Goal: Information Seeking & Learning: Understand process/instructions

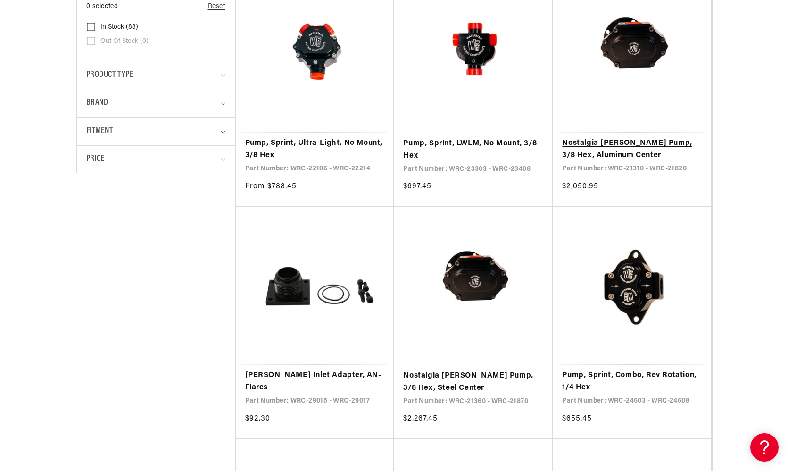
scroll to position [285, 0]
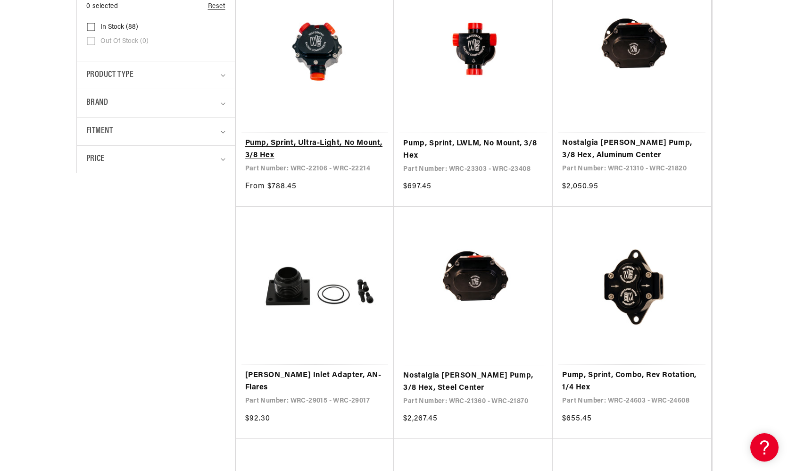
click at [355, 141] on link "Pump, Sprint, Ultra-Light, No Mount, 3/8 Hex" at bounding box center [315, 149] width 140 height 24
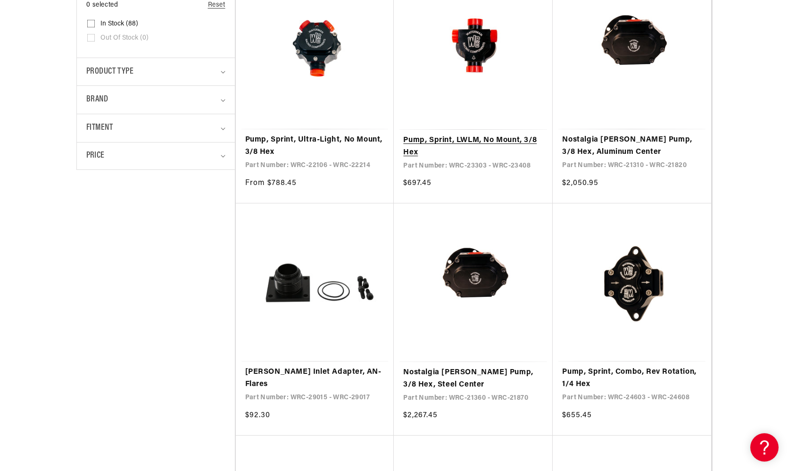
scroll to position [299, 0]
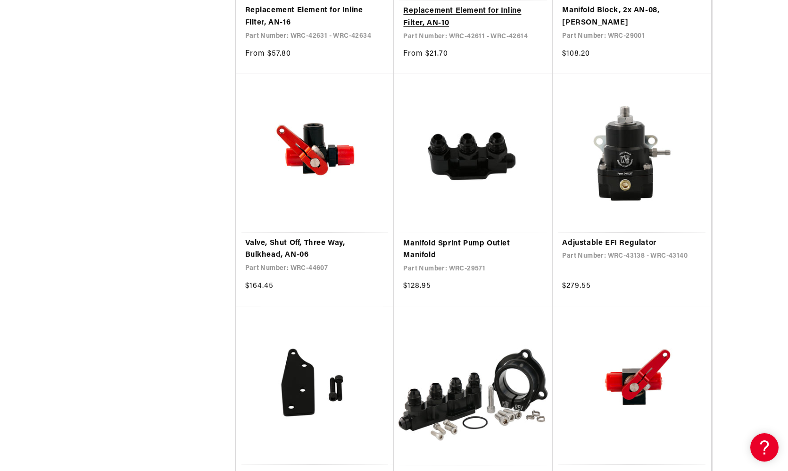
scroll to position [2240, 0]
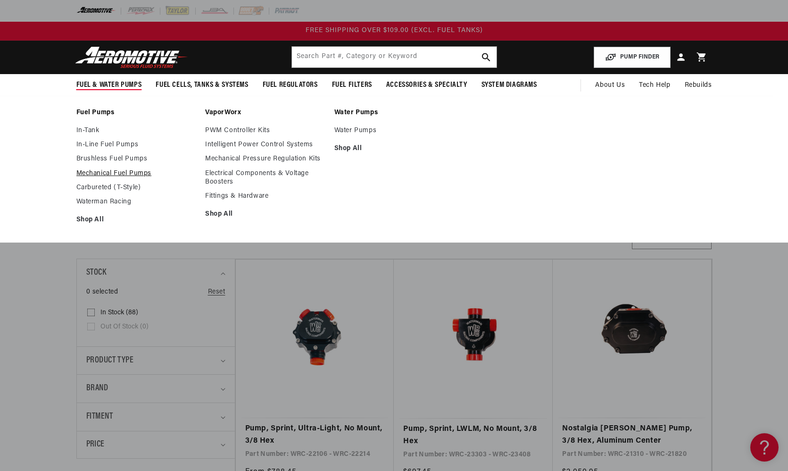
click at [115, 172] on link "Mechanical Fuel Pumps" at bounding box center [136, 173] width 120 height 8
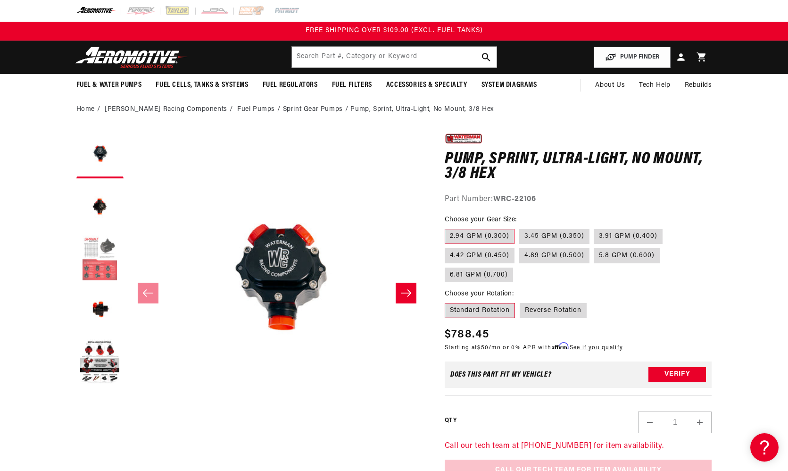
click at [100, 244] on button "Load image 3 in gallery view" at bounding box center [99, 258] width 47 height 47
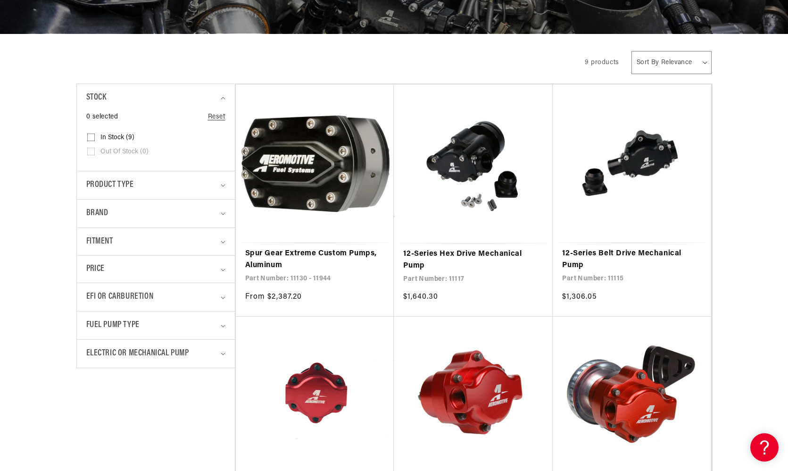
scroll to position [158, 0]
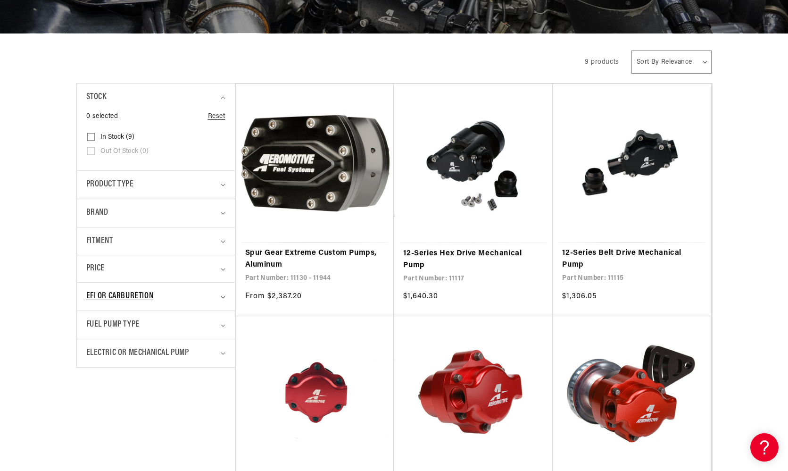
click at [185, 293] on div "EFI or Carburetion" at bounding box center [151, 297] width 131 height 14
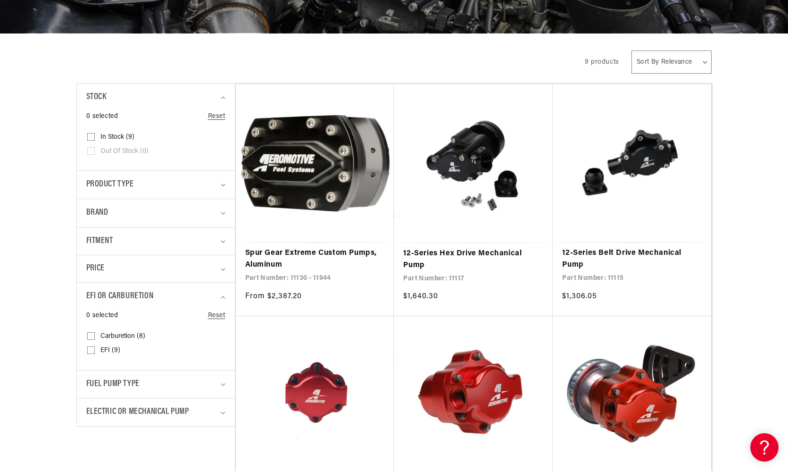
click at [92, 348] on input "EFI (9) EFI (9 products)" at bounding box center [91, 352] width 8 height 8
checkbox input "true"
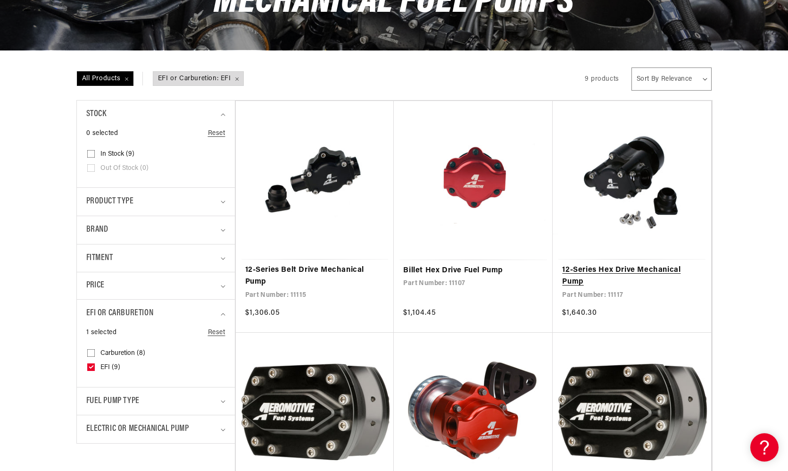
scroll to position [147, 0]
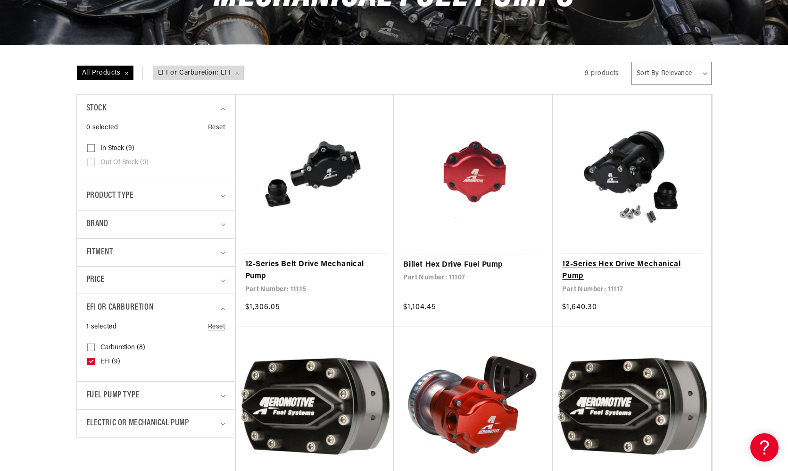
click at [669, 265] on link "12-Series Hex Drive Mechanical Pump" at bounding box center [632, 270] width 140 height 24
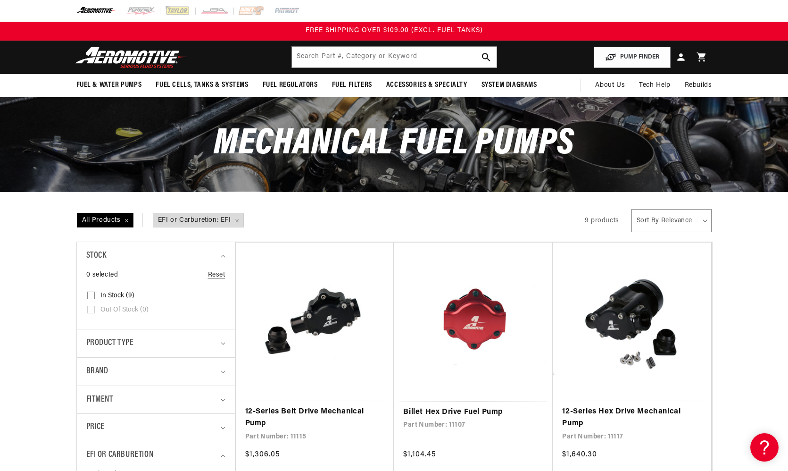
scroll to position [0, 0]
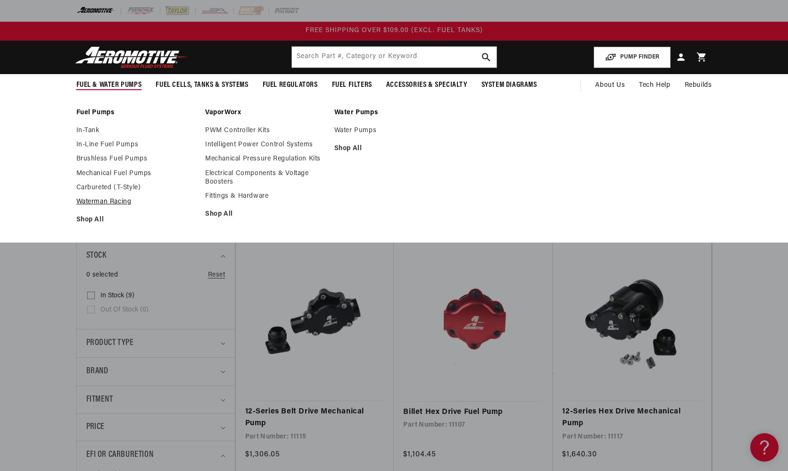
click at [118, 202] on link "Waterman Racing" at bounding box center [136, 202] width 120 height 8
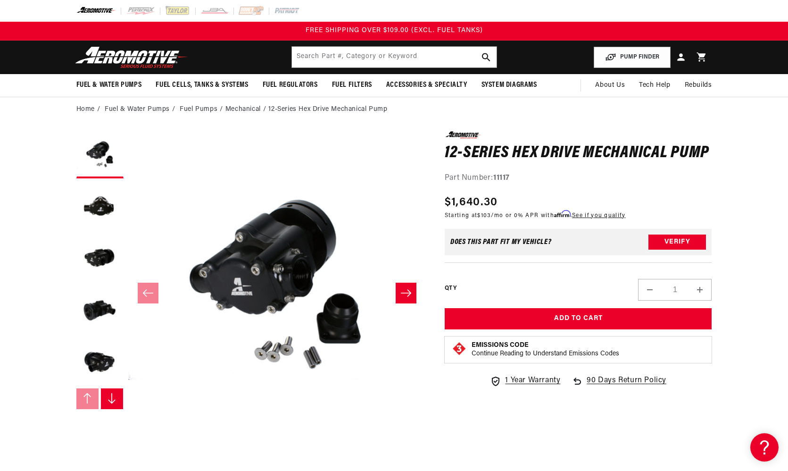
click at [413, 285] on button "Slide right" at bounding box center [406, 292] width 21 height 21
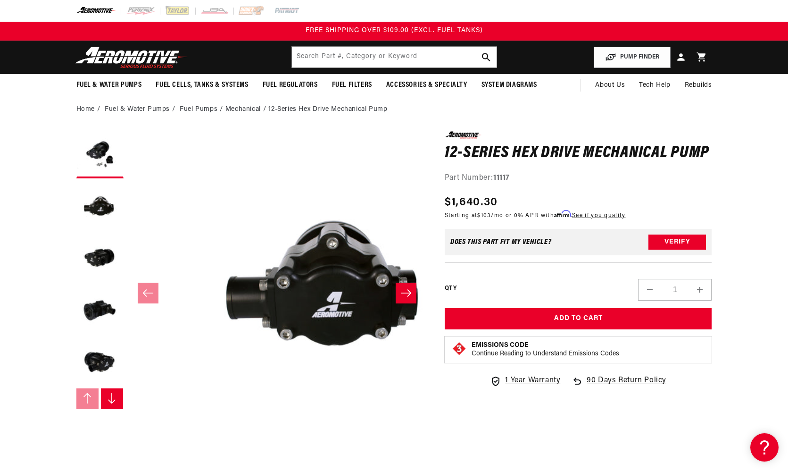
scroll to position [0, 298]
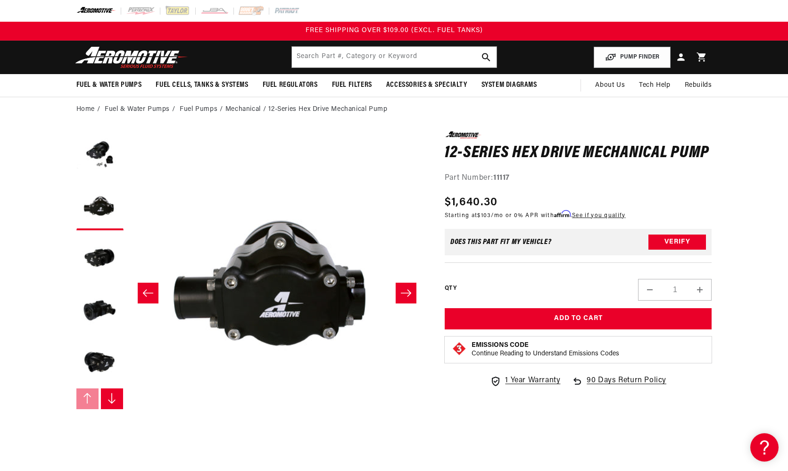
click at [411, 285] on button "Slide right" at bounding box center [406, 292] width 21 height 21
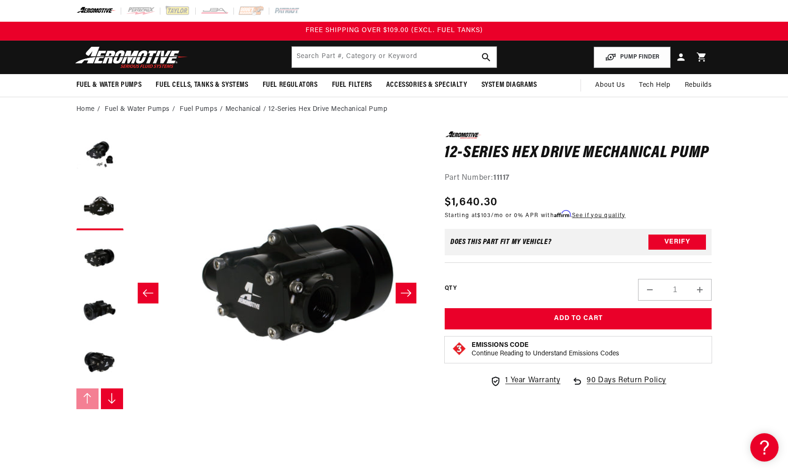
scroll to position [0, 596]
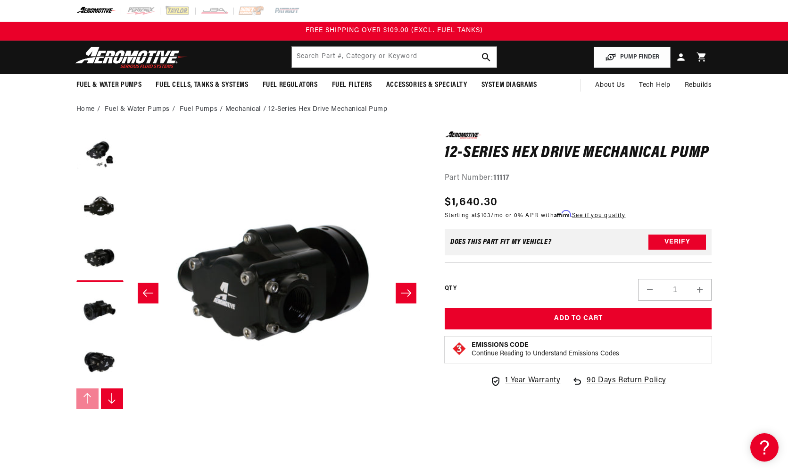
click at [411, 285] on button "Slide right" at bounding box center [406, 292] width 21 height 21
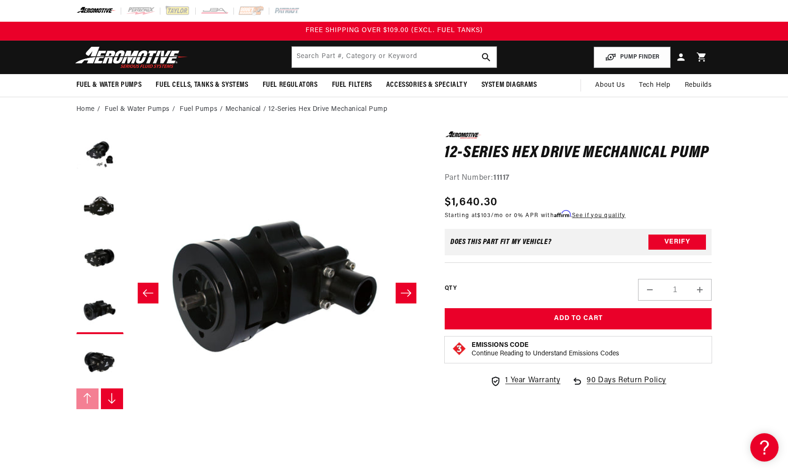
click at [411, 285] on button "Slide right" at bounding box center [406, 292] width 21 height 21
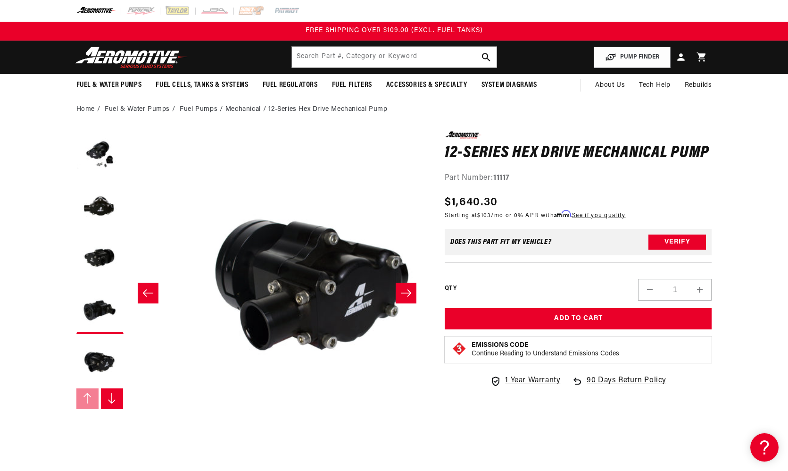
scroll to position [0, 1191]
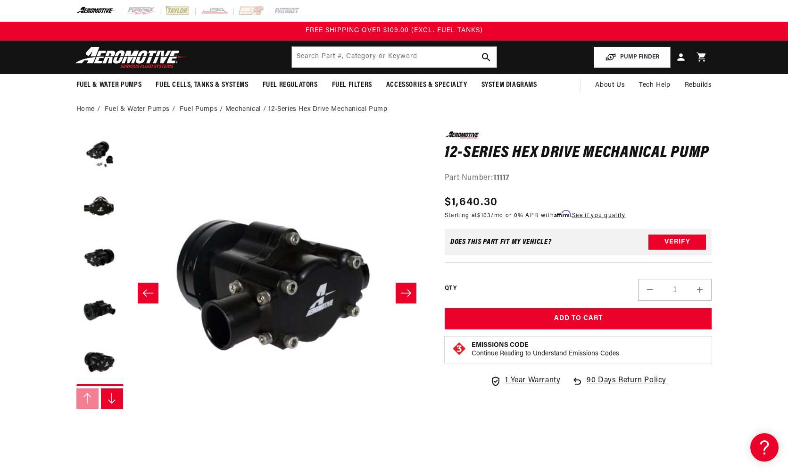
click at [154, 298] on button "Slide left" at bounding box center [148, 292] width 21 height 21
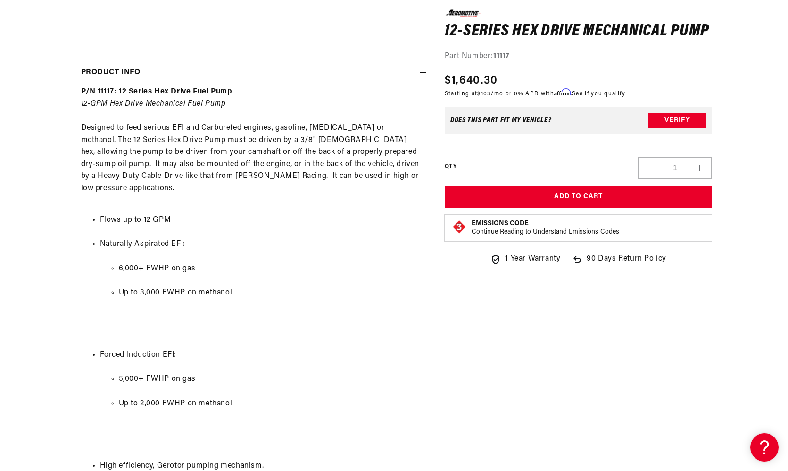
scroll to position [420, 0]
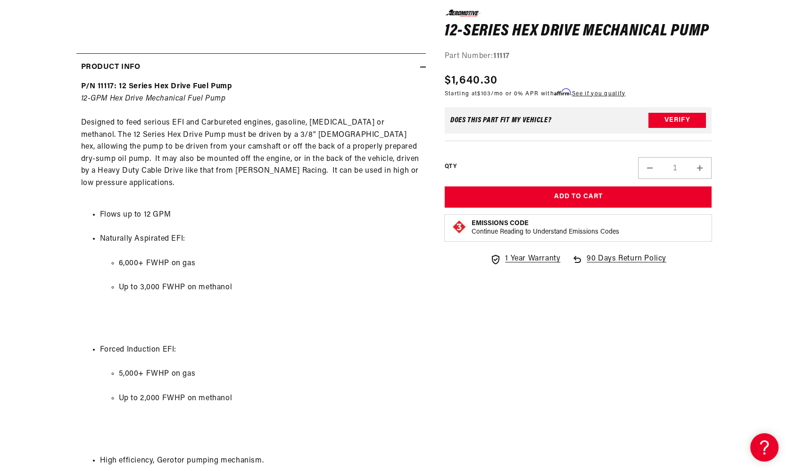
click at [171, 281] on li "Up to 3,000 FWHP on methanol" at bounding box center [270, 287] width 302 height 12
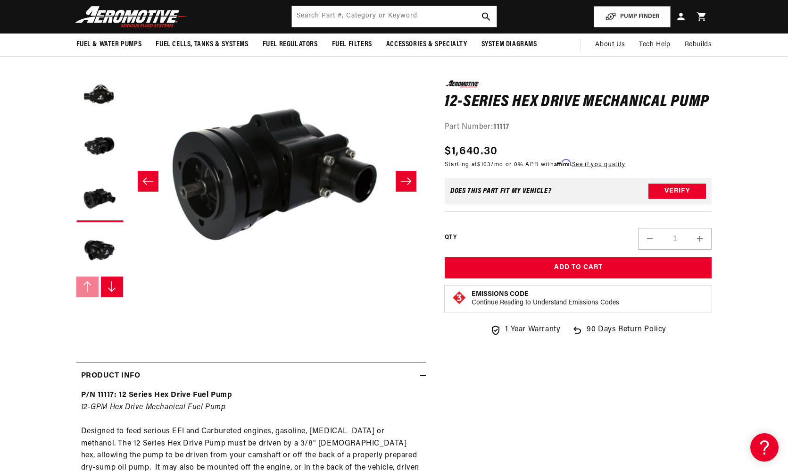
scroll to position [111, 0]
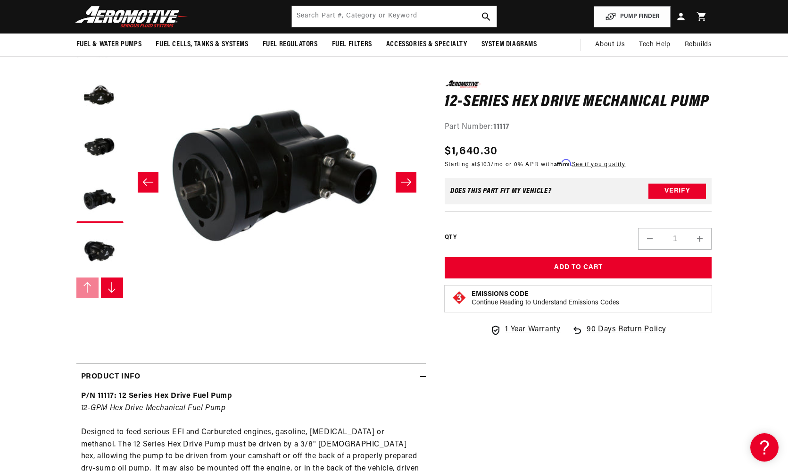
click at [400, 179] on button "Slide right" at bounding box center [406, 182] width 21 height 21
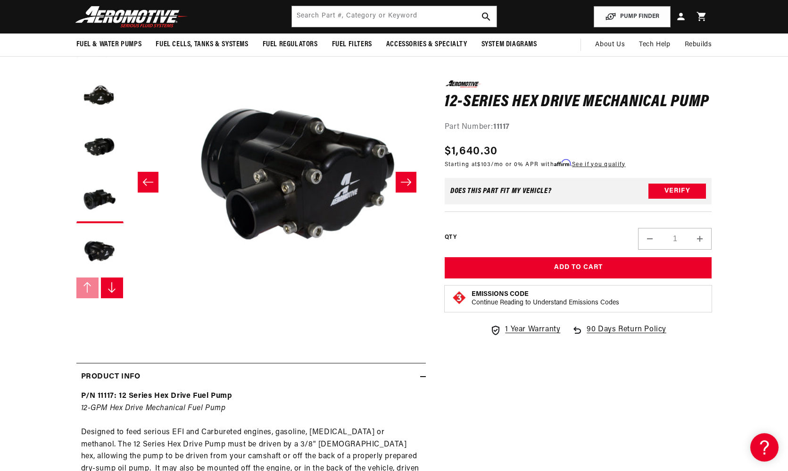
scroll to position [0, 1191]
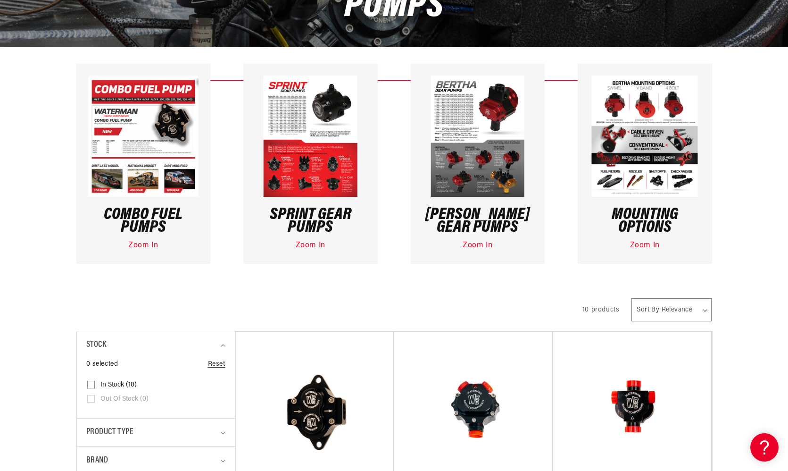
scroll to position [170, 0]
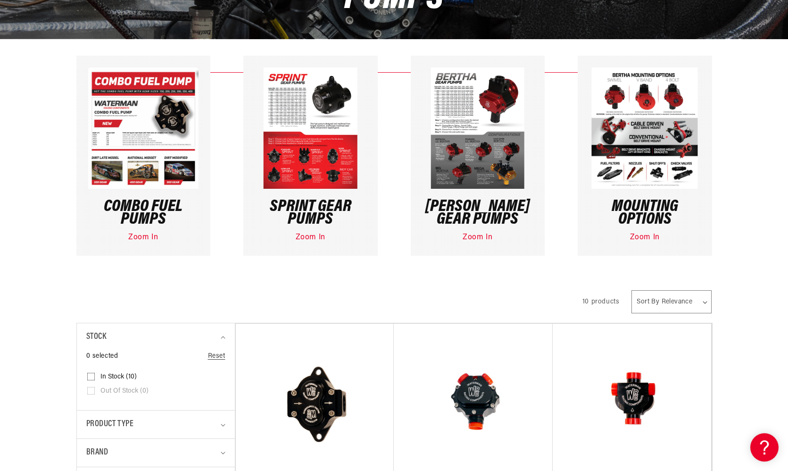
click at [465, 149] on img at bounding box center [477, 127] width 94 height 121
click at [474, 233] on link "Zoom In" at bounding box center [478, 237] width 30 height 8
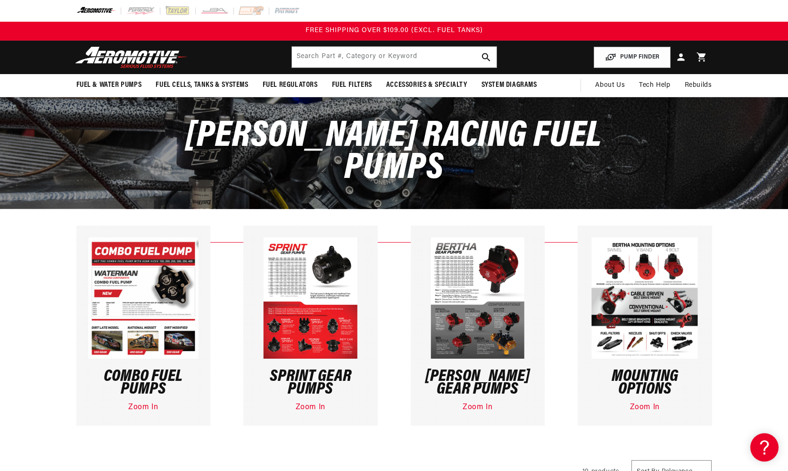
scroll to position [0, 0]
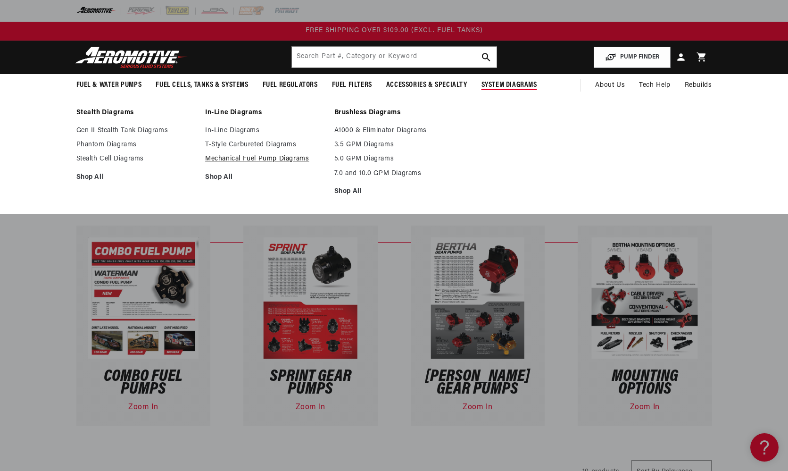
click at [301, 162] on link "Mechanical Fuel Pump Diagrams" at bounding box center [265, 159] width 120 height 8
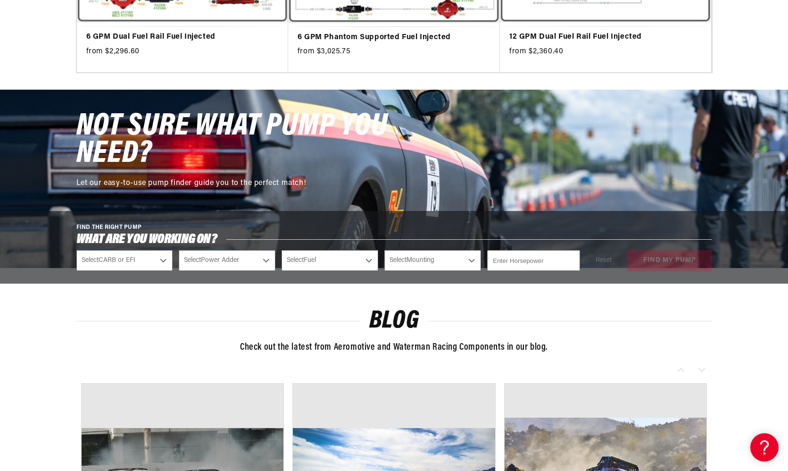
scroll to position [457, 0]
select select "Fuel-Injected"
select select "Yes-Forced-Induction"
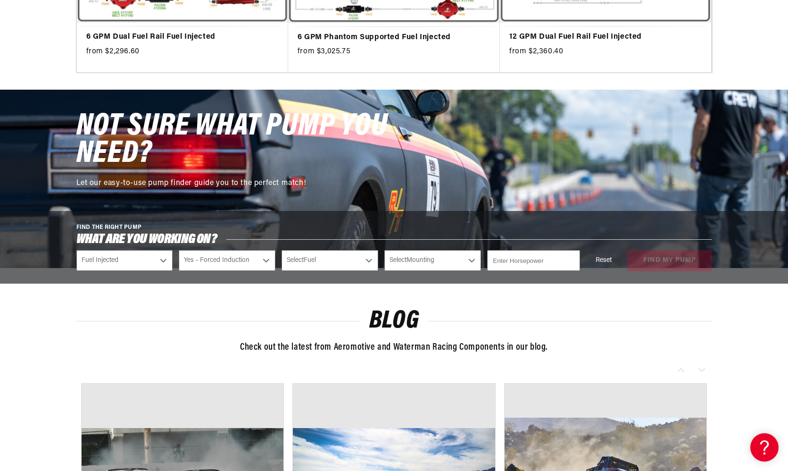
select select "E85"
select select "External"
click at [521, 255] on input "number" at bounding box center [533, 260] width 92 height 21
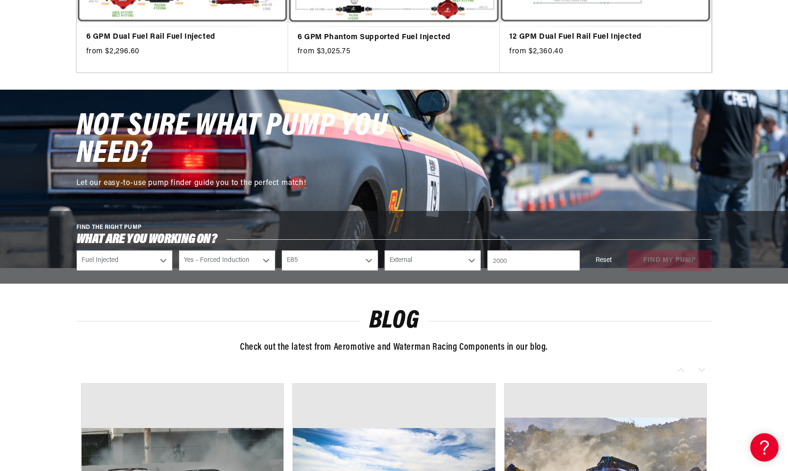
type input "2000"
click at [675, 254] on button "find my pump" at bounding box center [669, 260] width 85 height 21
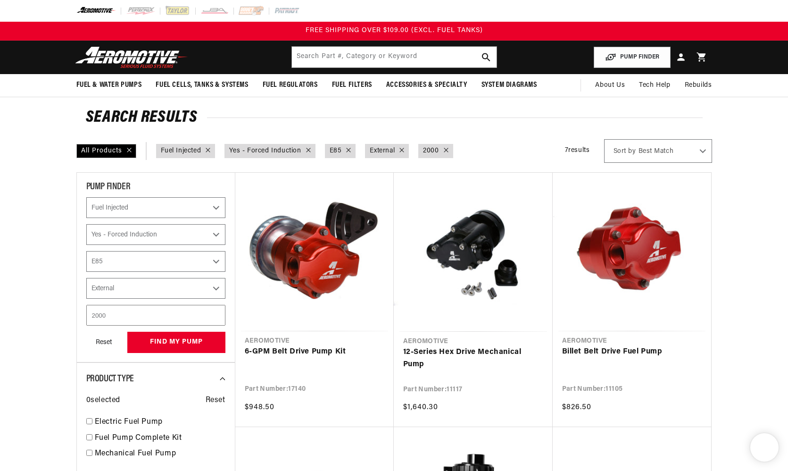
select select "Fuel-Injected"
select select "Yes-Forced-Induction"
select select "E85"
select select "External"
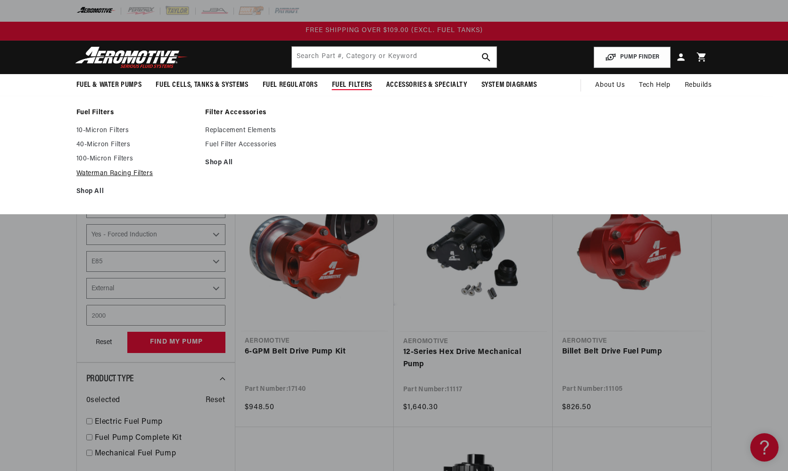
click at [145, 174] on link "Waterman Racing Filters" at bounding box center [136, 173] width 120 height 8
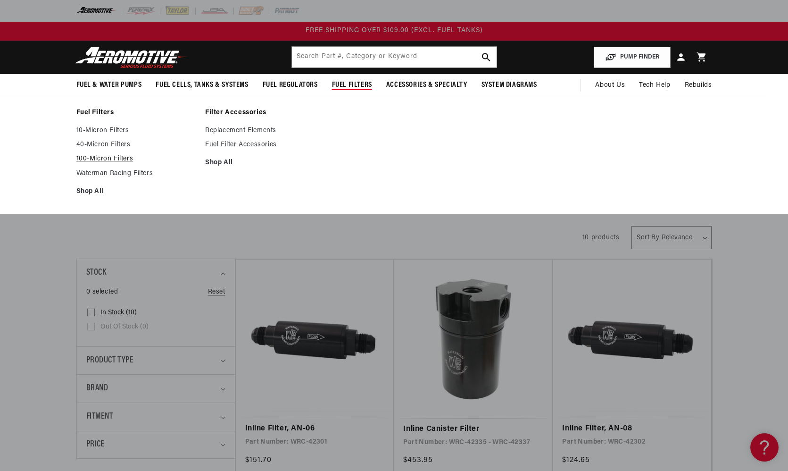
click at [89, 158] on link "100-Micron Filters" at bounding box center [136, 159] width 120 height 8
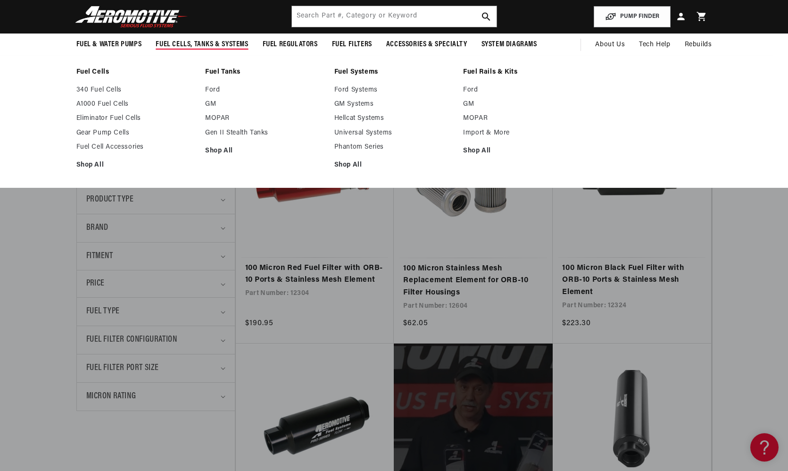
scroll to position [143, 0]
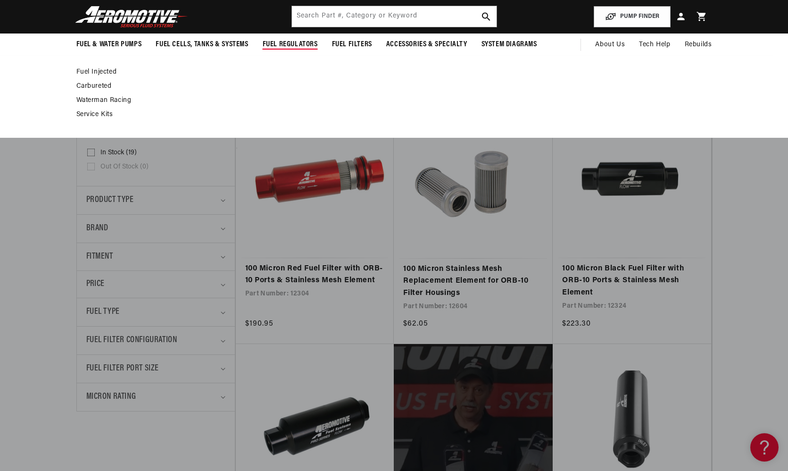
click at [110, 73] on link "Fuel Injected" at bounding box center [389, 72] width 626 height 8
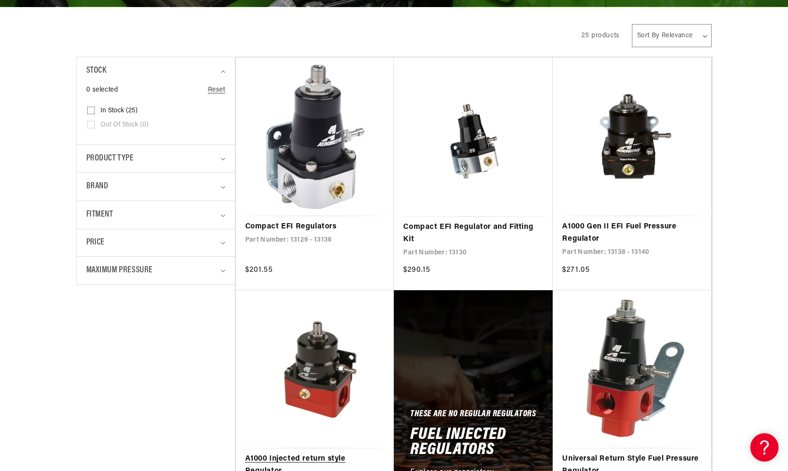
scroll to position [202, 0]
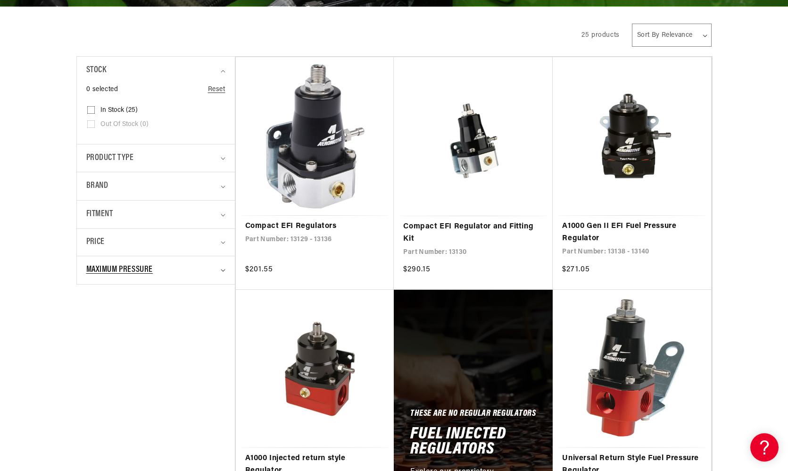
click at [155, 263] on div "Maximum Pressure" at bounding box center [151, 270] width 131 height 14
click at [170, 263] on div "Maximum Pressure" at bounding box center [151, 270] width 131 height 14
click at [182, 161] on div "Product type" at bounding box center [151, 158] width 131 height 14
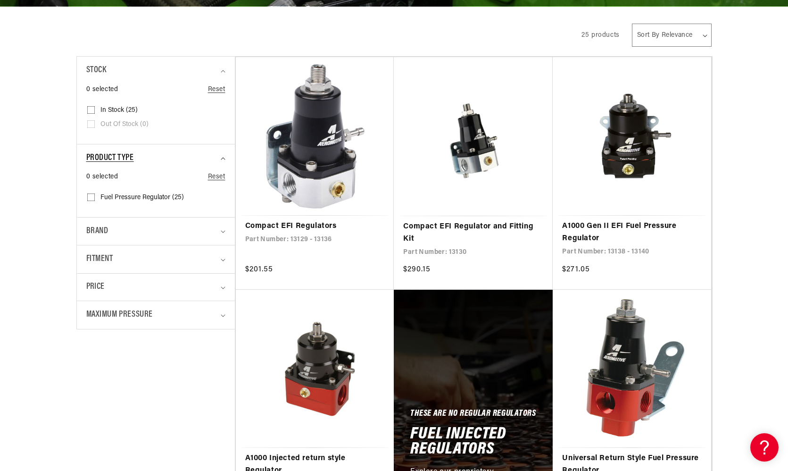
click at [185, 159] on div "Product type" at bounding box center [151, 158] width 131 height 14
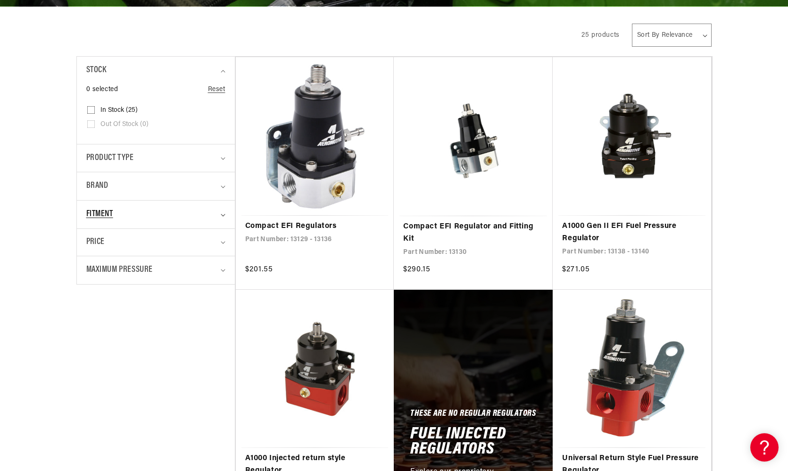
click at [185, 214] on div "Fitment" at bounding box center [151, 214] width 131 height 14
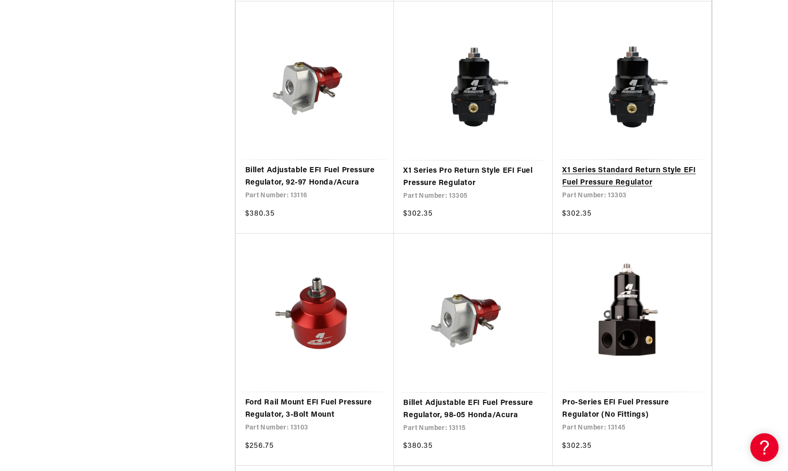
scroll to position [1654, 0]
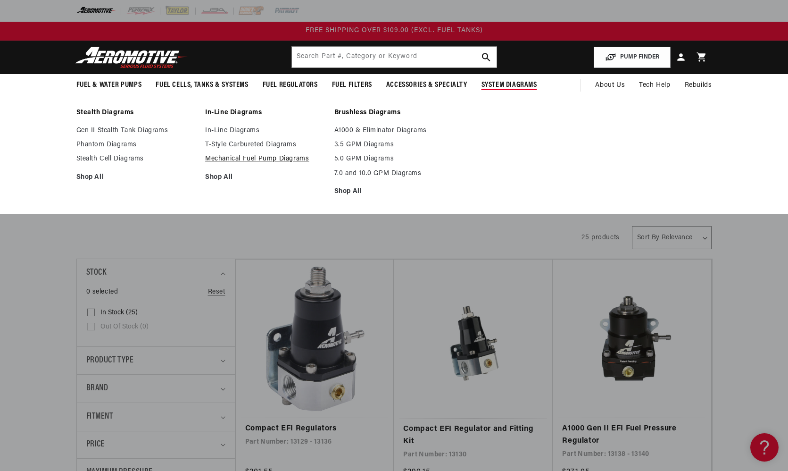
click at [285, 157] on link "Mechanical Fuel Pump Diagrams" at bounding box center [265, 159] width 120 height 8
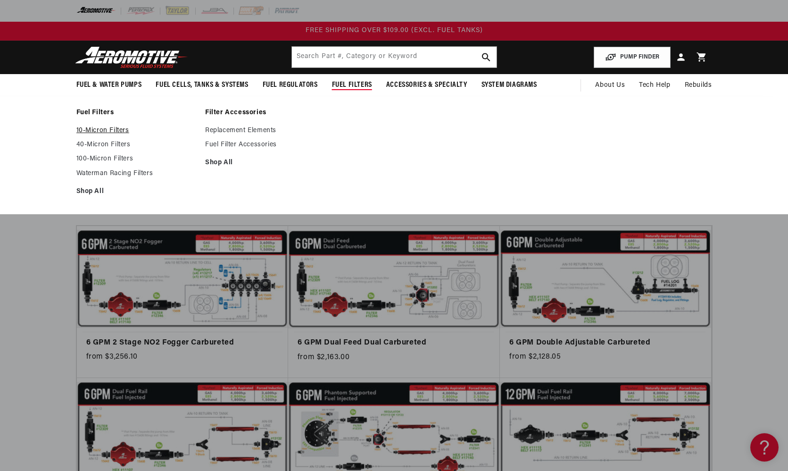
click at [103, 132] on link "10-Micron Filters" at bounding box center [136, 130] width 120 height 8
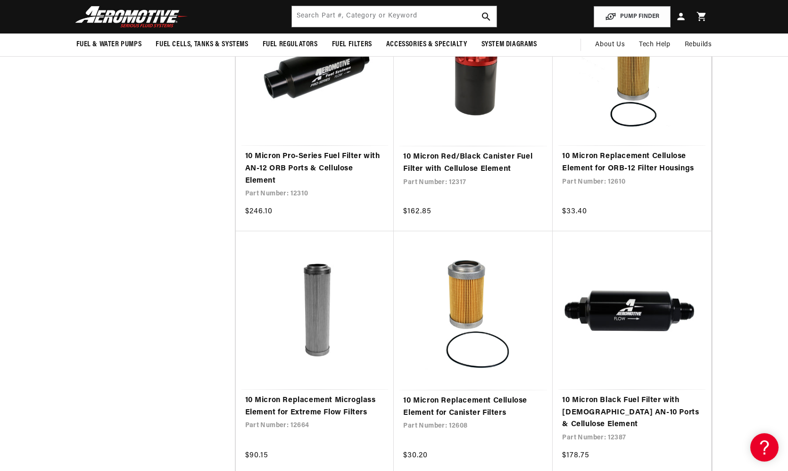
scroll to position [1338, 0]
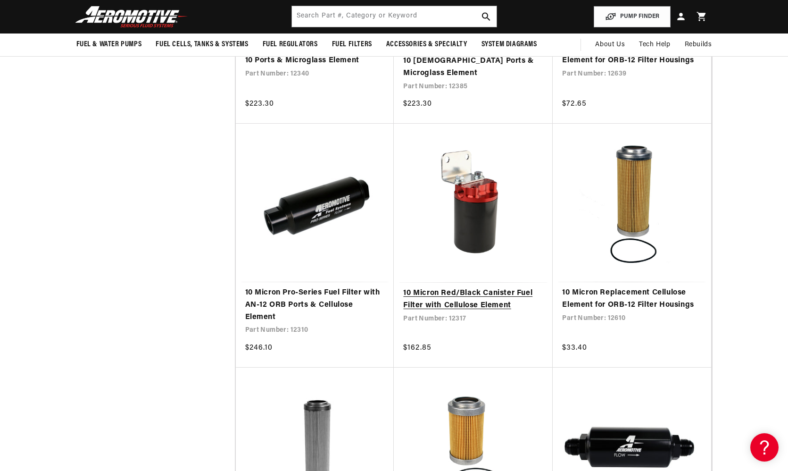
click at [426, 287] on link "10 Micron Red/Black Canister Fuel Filter with Cellulose Element" at bounding box center [473, 299] width 140 height 24
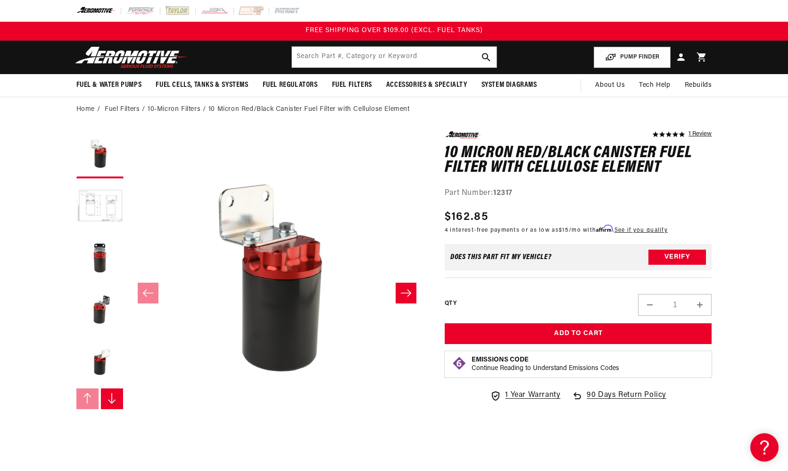
click at [412, 294] on button "Slide right" at bounding box center [406, 292] width 21 height 21
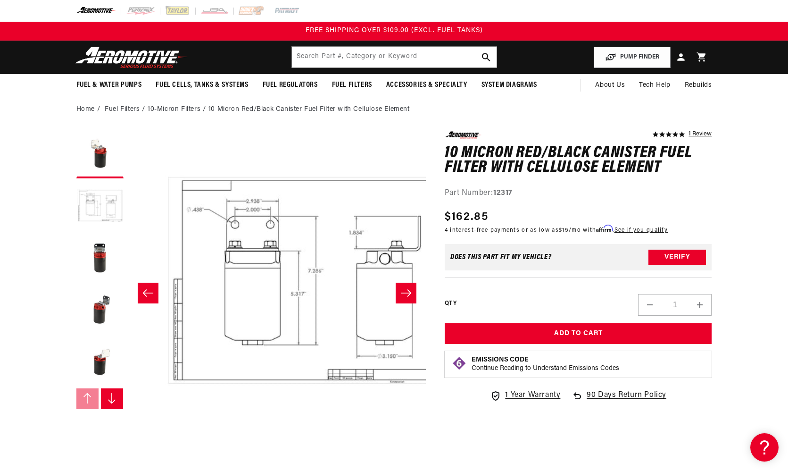
scroll to position [0, 298]
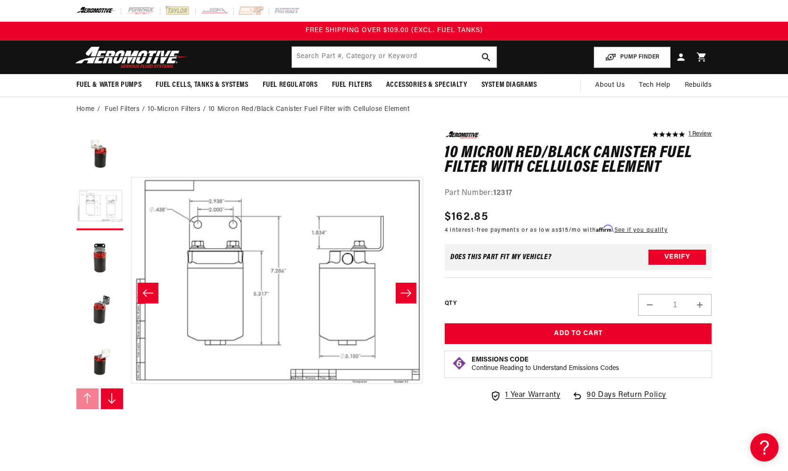
click at [412, 294] on button "Slide right" at bounding box center [406, 292] width 21 height 21
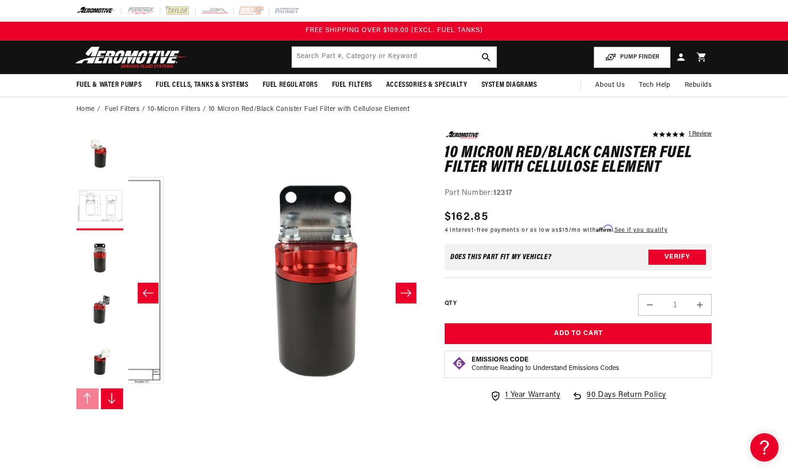
scroll to position [0, 596]
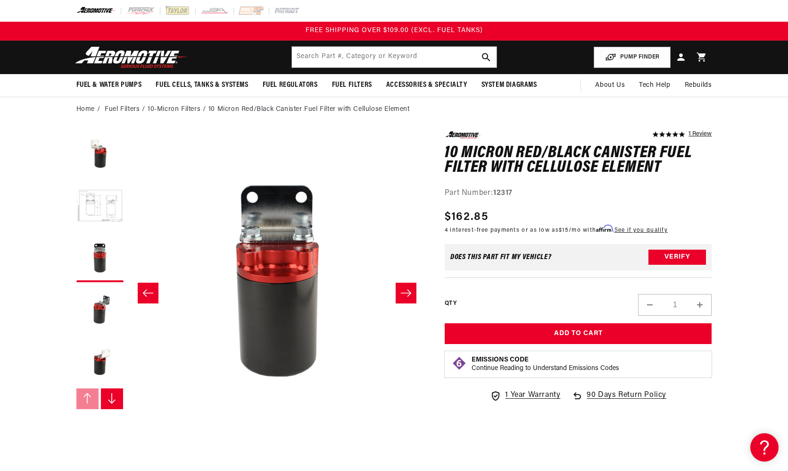
click at [412, 294] on button "Slide right" at bounding box center [406, 292] width 21 height 21
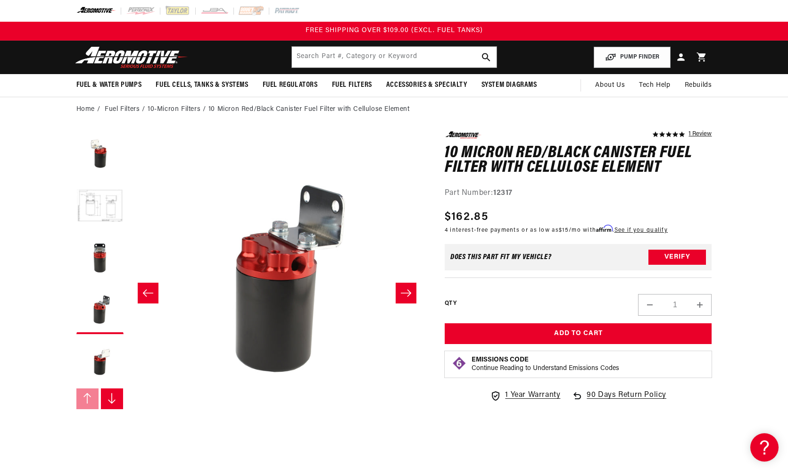
click at [412, 294] on button "Slide right" at bounding box center [406, 292] width 21 height 21
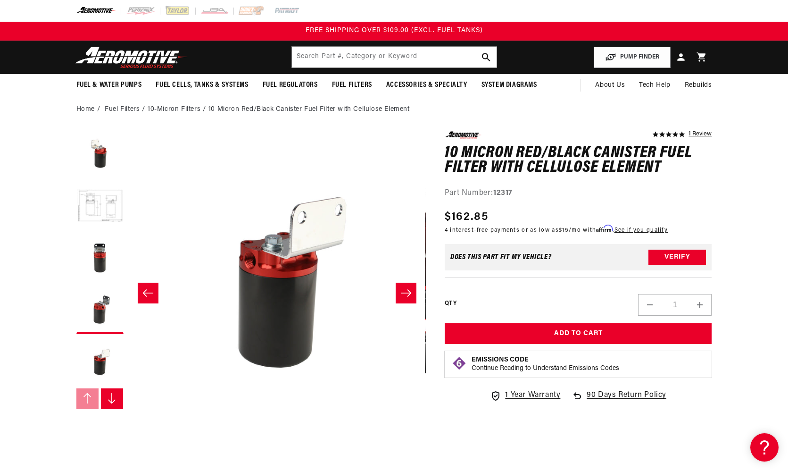
scroll to position [0, 0]
click at [412, 294] on button "Slide right" at bounding box center [406, 292] width 21 height 21
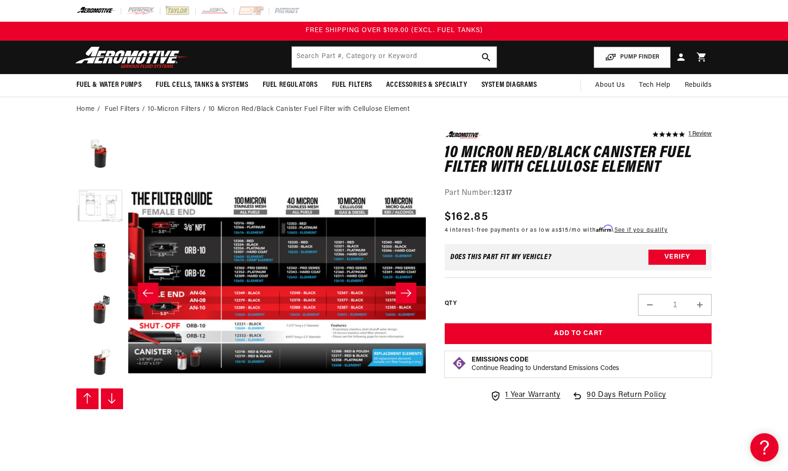
scroll to position [52, 0]
click at [412, 294] on button "Slide right" at bounding box center [406, 292] width 21 height 21
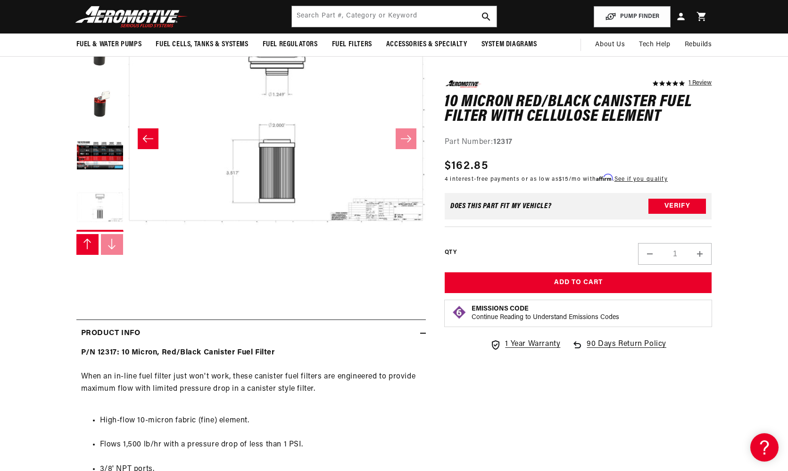
scroll to position [152, 0]
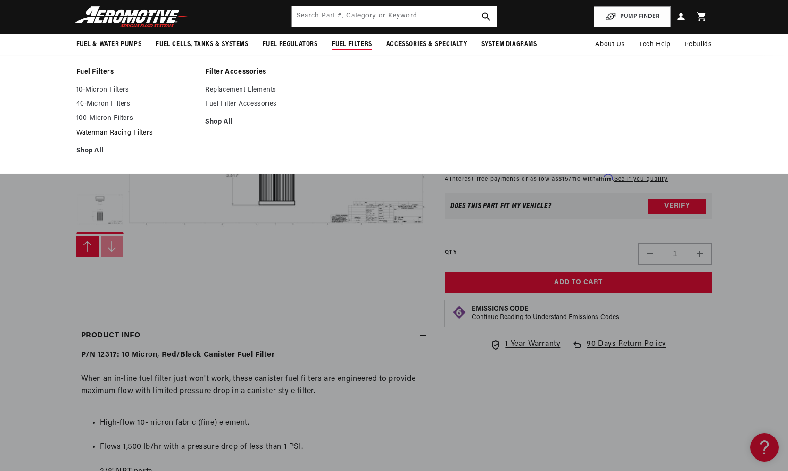
click at [94, 133] on link "Waterman Racing Filters" at bounding box center [136, 133] width 120 height 8
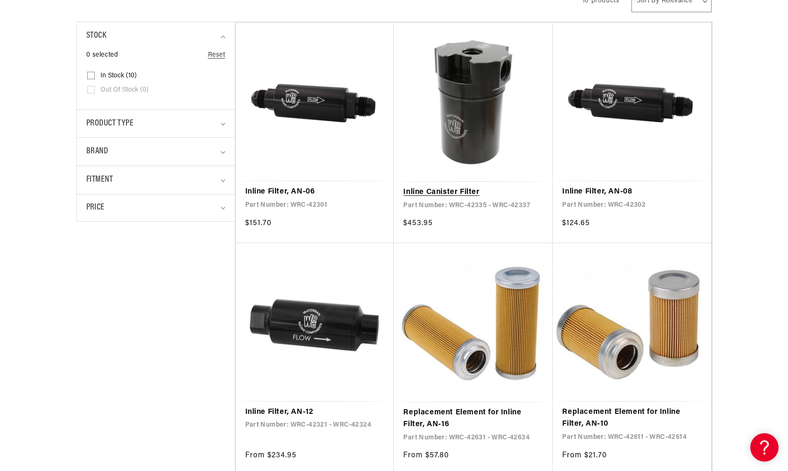
scroll to position [246, 0]
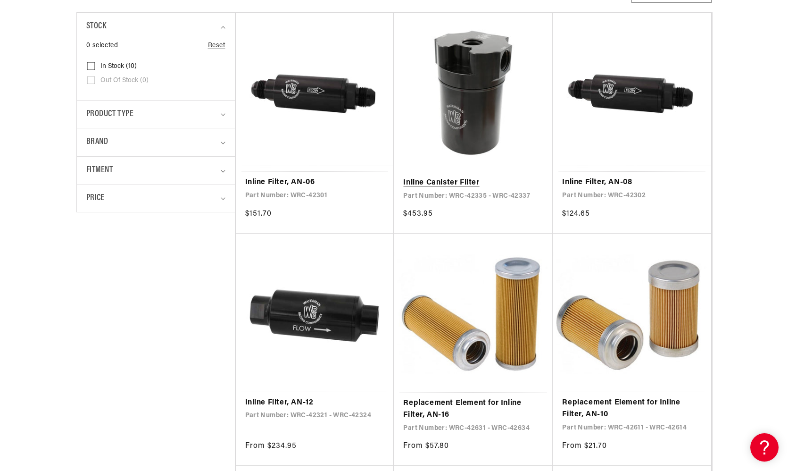
click at [449, 178] on link "Inline Canister Filter" at bounding box center [473, 183] width 140 height 12
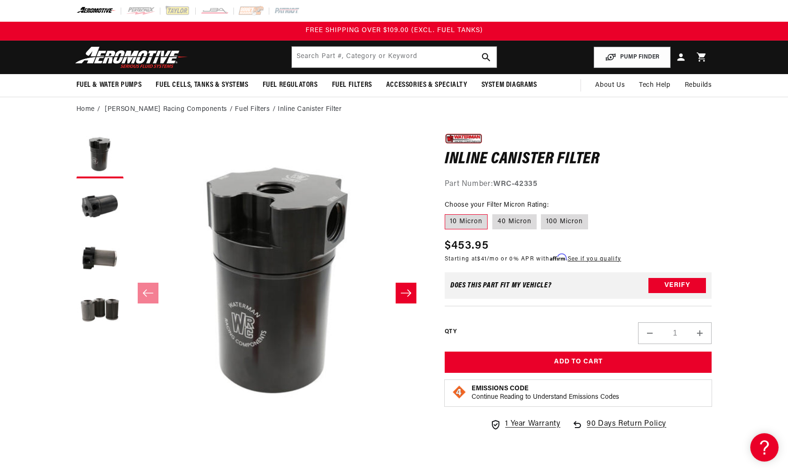
click at [413, 294] on button "Slide right" at bounding box center [406, 292] width 21 height 21
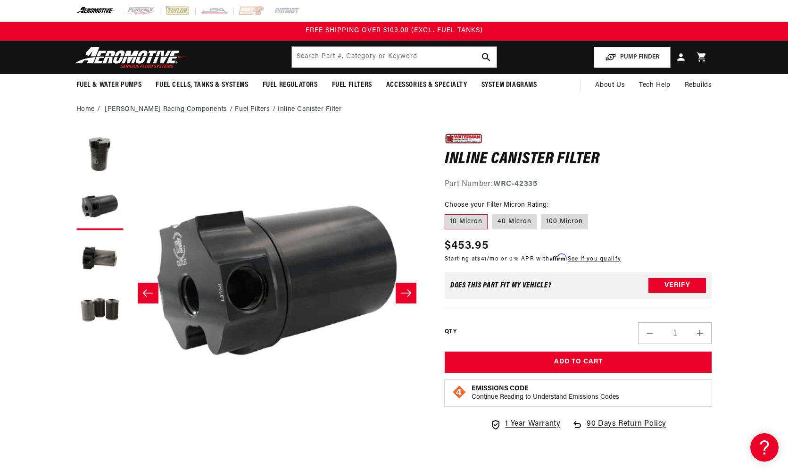
click at [413, 294] on button "Slide right" at bounding box center [406, 292] width 21 height 21
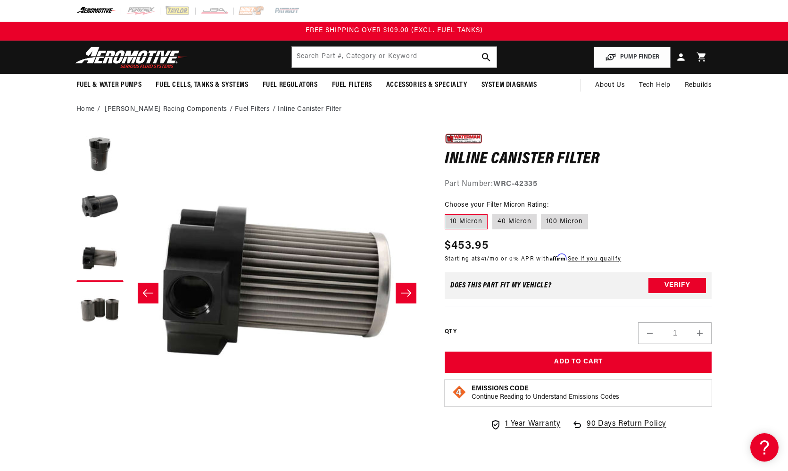
click at [413, 294] on button "Slide right" at bounding box center [406, 292] width 21 height 21
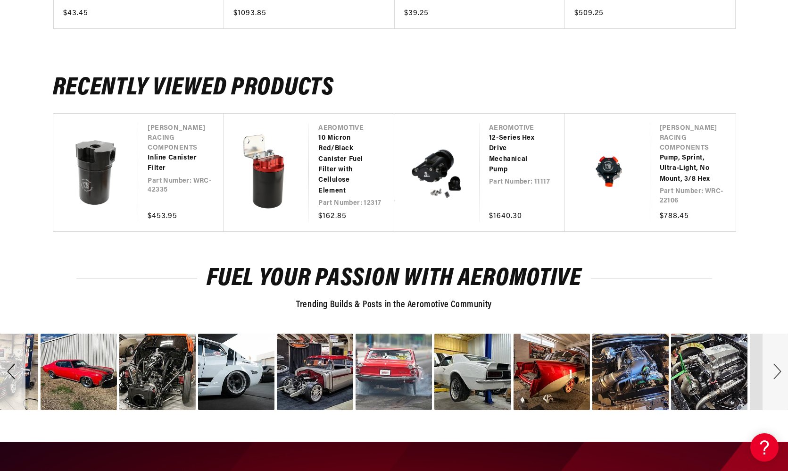
scroll to position [1178, 0]
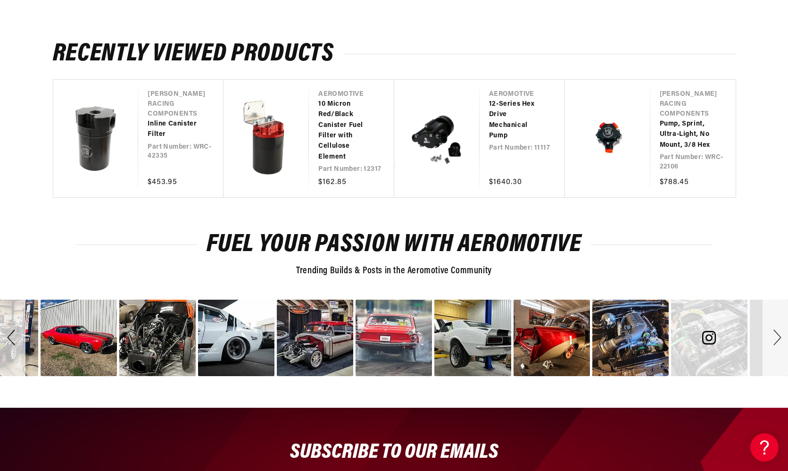
click at [703, 300] on div "image number 24" at bounding box center [709, 337] width 76 height 76
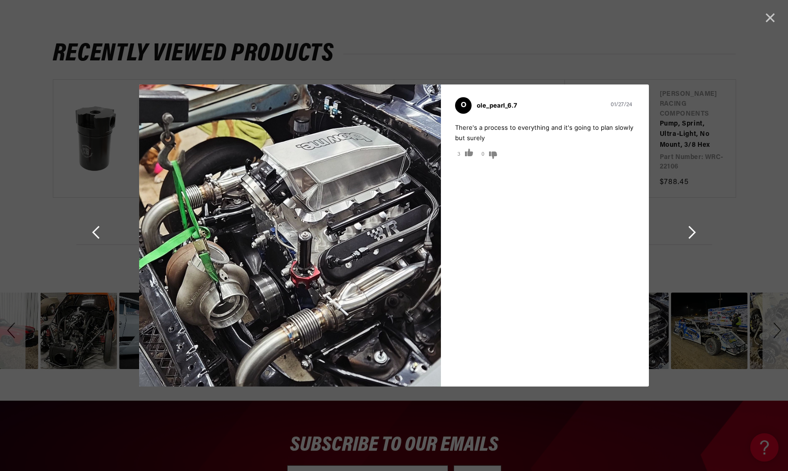
click at [767, 18] on span "Cancel" at bounding box center [770, 17] width 13 height 13
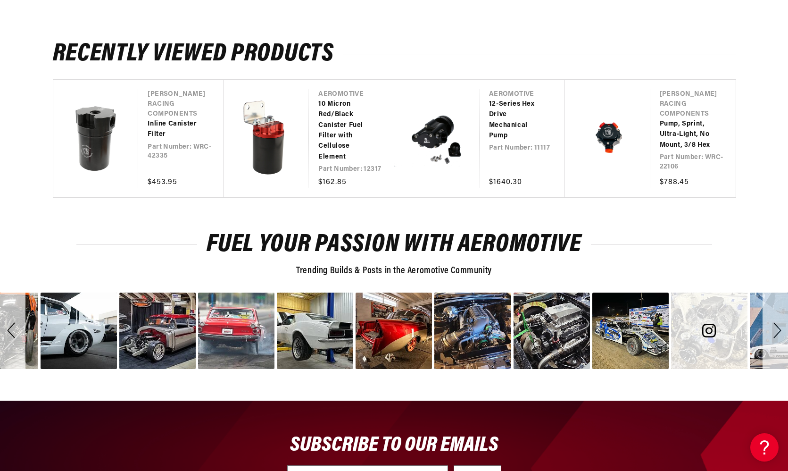
click at [675, 293] on div "image number 26" at bounding box center [709, 330] width 76 height 76
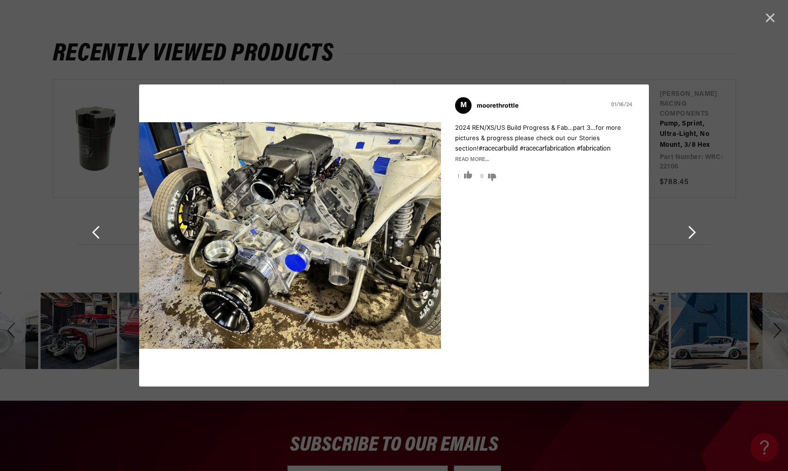
click at [639, 62] on div "Image taken by moorethrottle" at bounding box center [394, 235] width 788 height 471
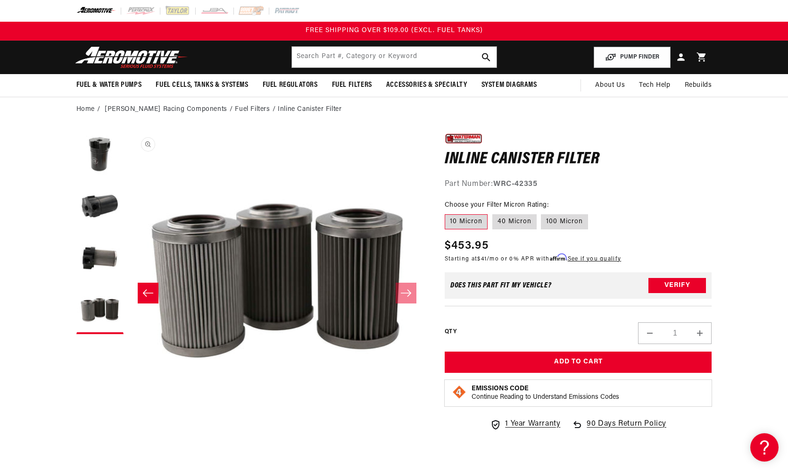
scroll to position [0, 0]
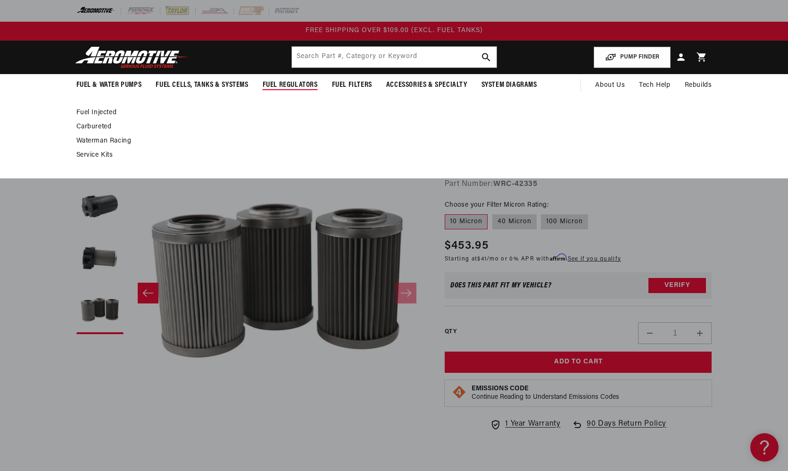
click at [129, 144] on link "Waterman Racing" at bounding box center [389, 141] width 626 height 8
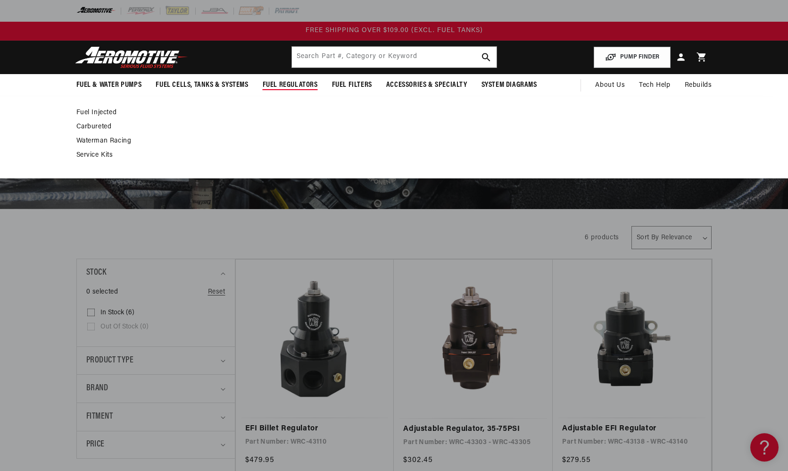
click at [287, 85] on span "Fuel Regulators" at bounding box center [290, 85] width 55 height 10
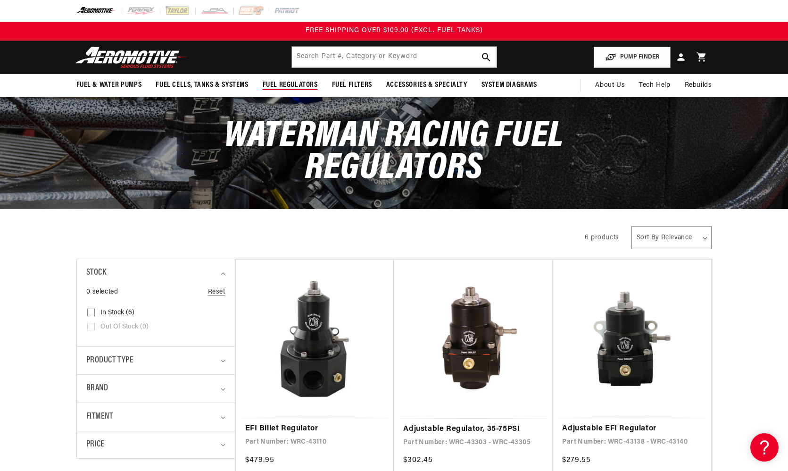
click at [287, 85] on span "Fuel Regulators" at bounding box center [290, 85] width 55 height 10
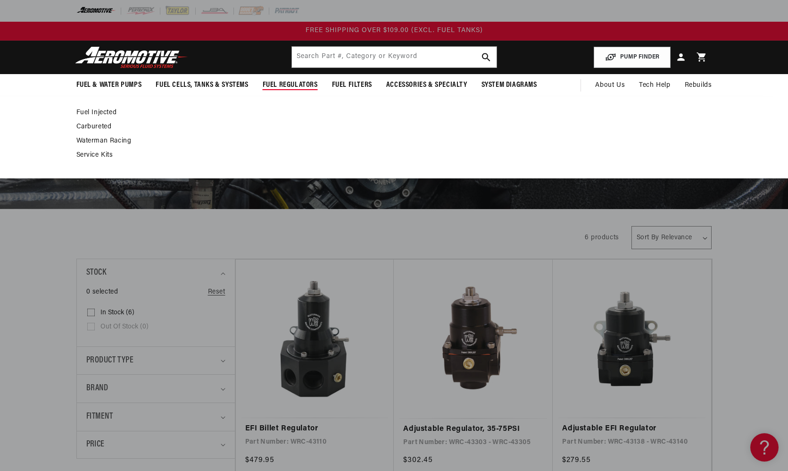
click at [104, 114] on link "Fuel Injected" at bounding box center [389, 112] width 626 height 8
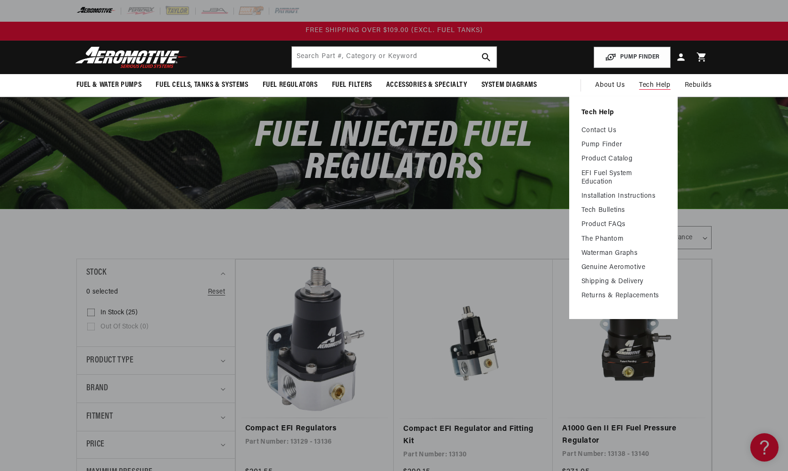
drag, startPoint x: 645, startPoint y: 88, endPoint x: 661, endPoint y: 118, distance: 34.0
click at [661, 97] on details "Tech Help Tech Help Contact Us Pump Finder Product Catalog EFI Fuel System Educ…" at bounding box center [654, 85] width 45 height 23
click at [602, 254] on link "Waterman Graphs" at bounding box center [623, 253] width 84 height 8
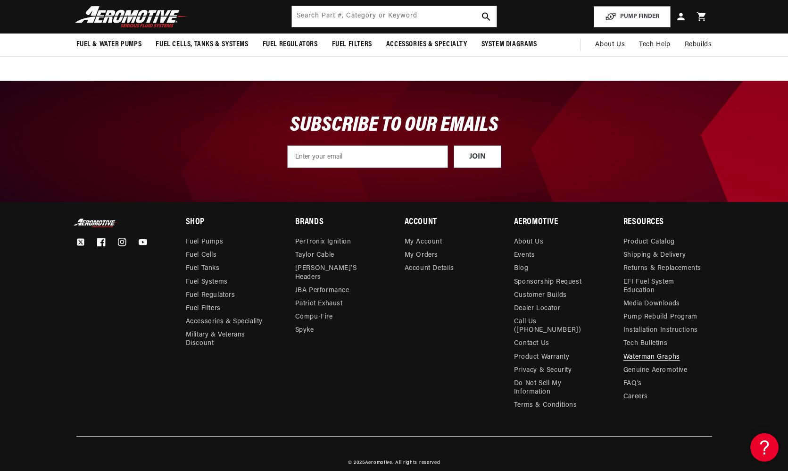
scroll to position [4319, 0]
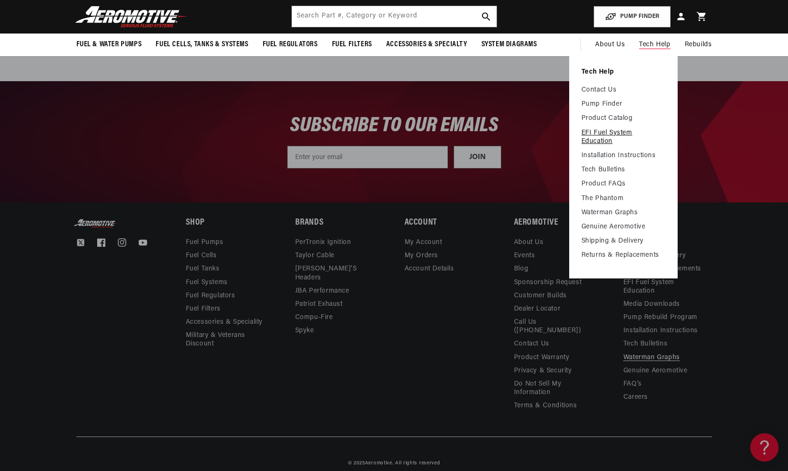
click at [601, 132] on link "EFI Fuel System Education" at bounding box center [623, 137] width 84 height 17
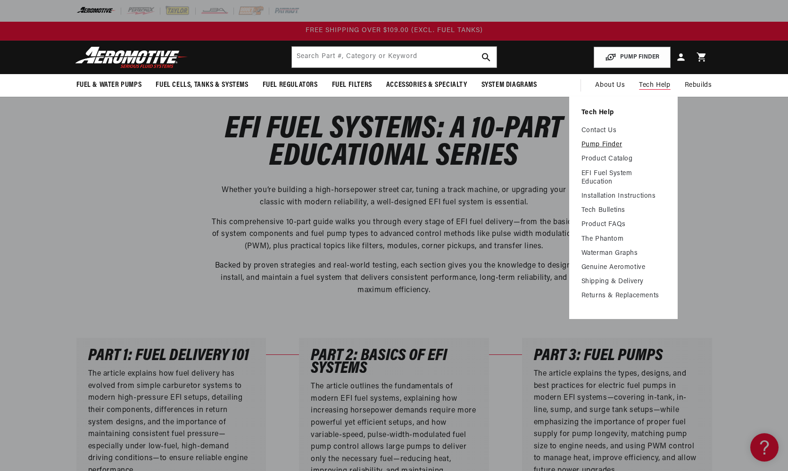
click at [616, 144] on link "Pump Finder" at bounding box center [623, 145] width 84 height 8
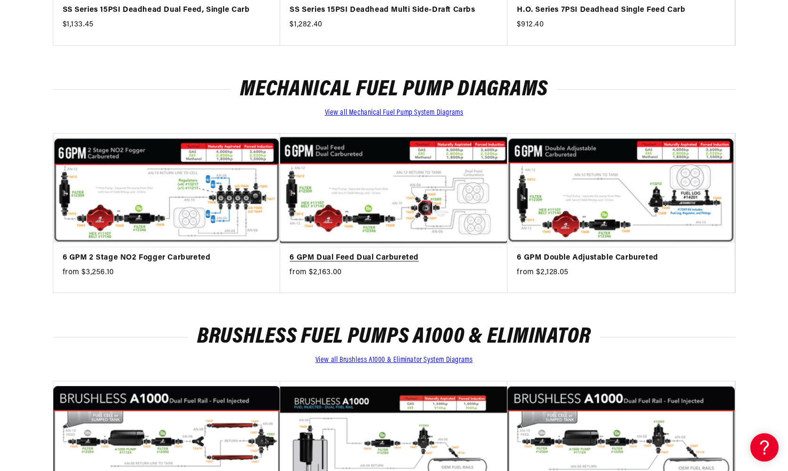
scroll to position [1716, 0]
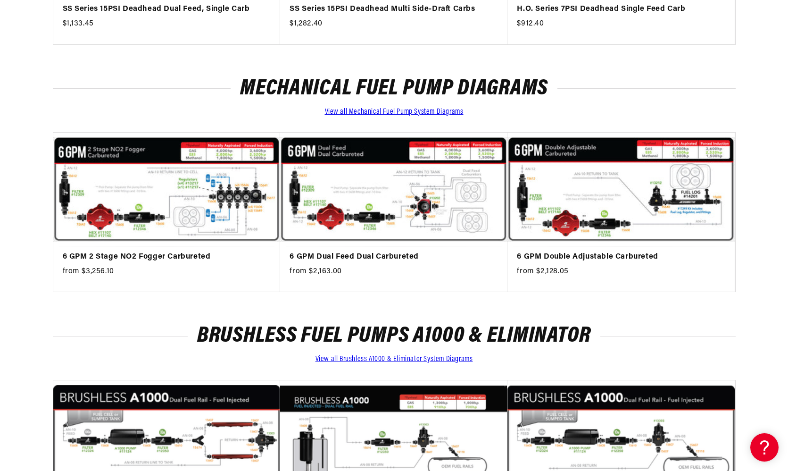
click at [418, 108] on link "View all Mechanical Fuel Pump System Diagrams" at bounding box center [394, 112] width 139 height 8
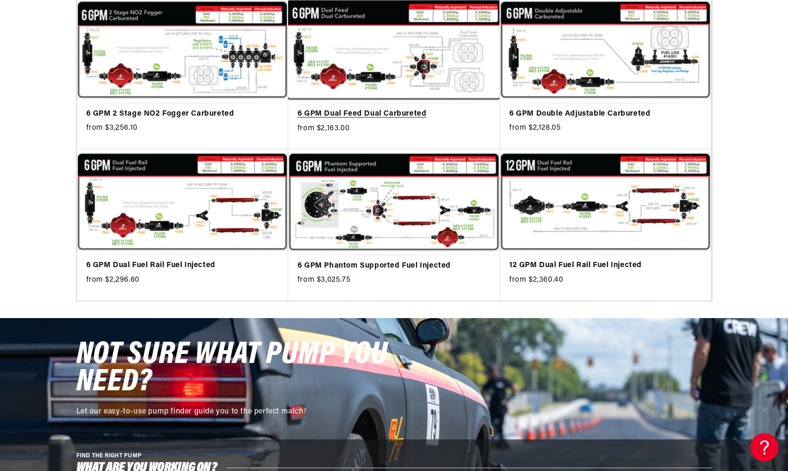
scroll to position [234, 0]
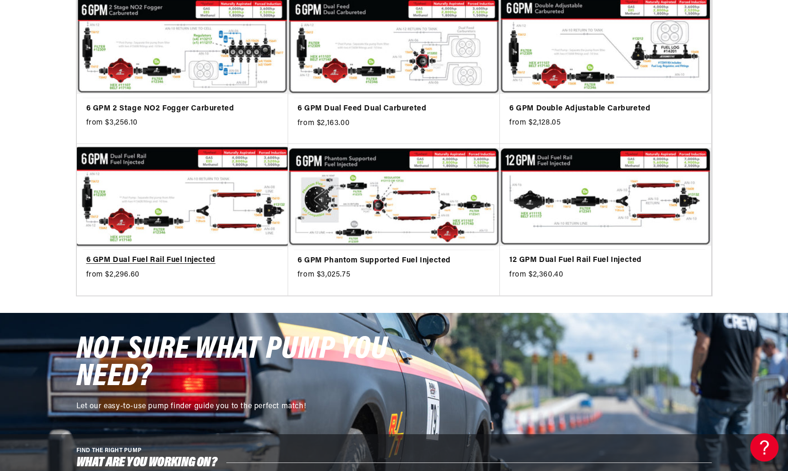
click at [182, 257] on link "6 GPM Dual Fuel Rail Fuel Injected" at bounding box center [182, 260] width 192 height 12
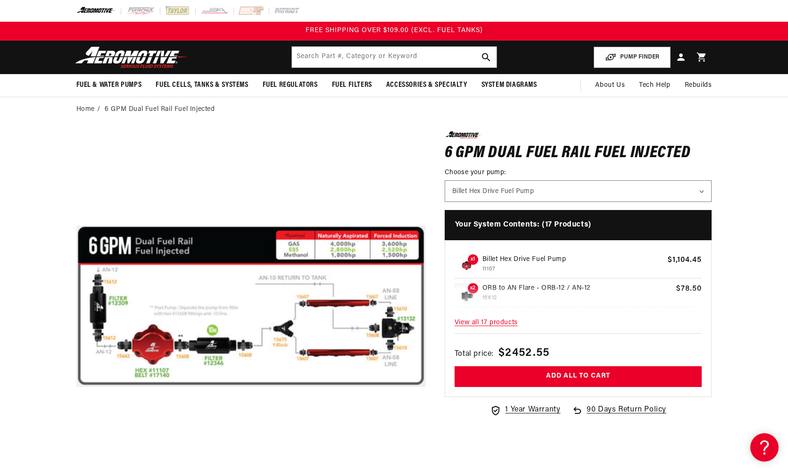
click at [495, 256] on p "Billet Hex Drive Fuel Pump" at bounding box center [573, 259] width 182 height 10
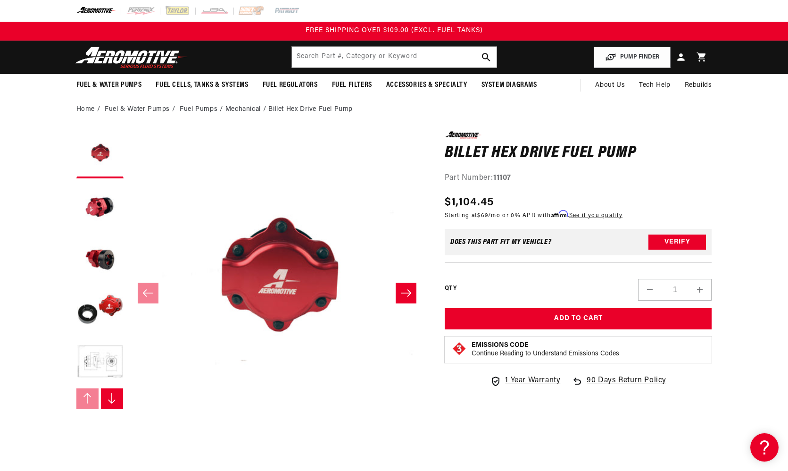
click at [413, 290] on button "Slide right" at bounding box center [406, 292] width 21 height 21
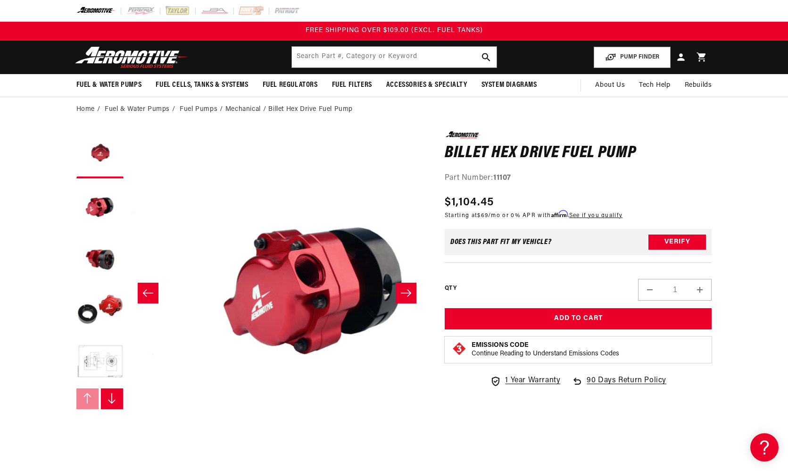
scroll to position [0, 298]
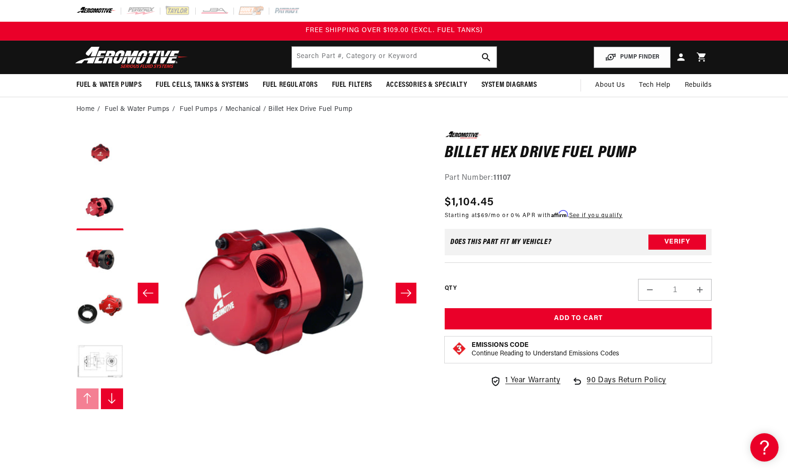
click at [413, 290] on button "Slide right" at bounding box center [406, 292] width 21 height 21
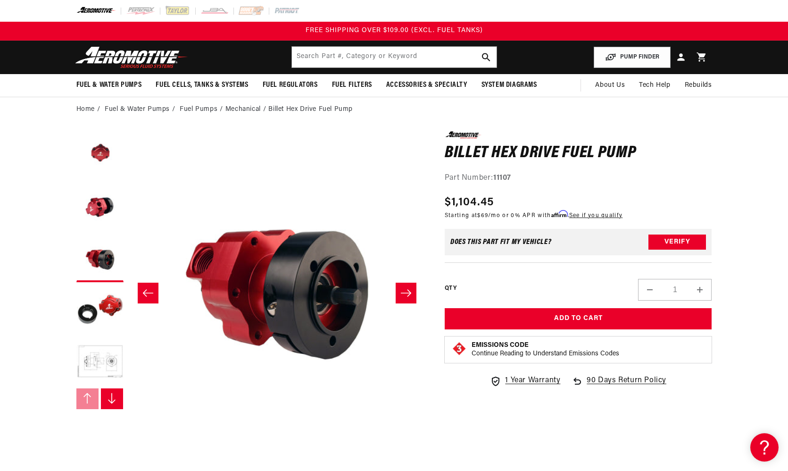
click at [413, 290] on button "Slide right" at bounding box center [406, 292] width 21 height 21
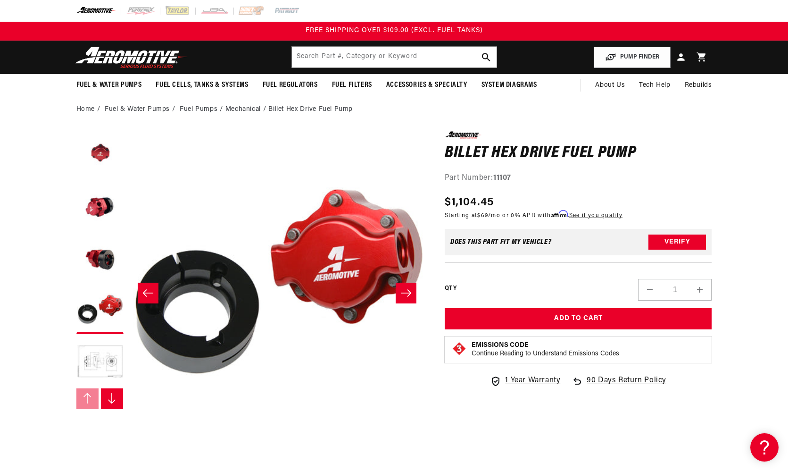
click at [413, 290] on button "Slide right" at bounding box center [406, 292] width 21 height 21
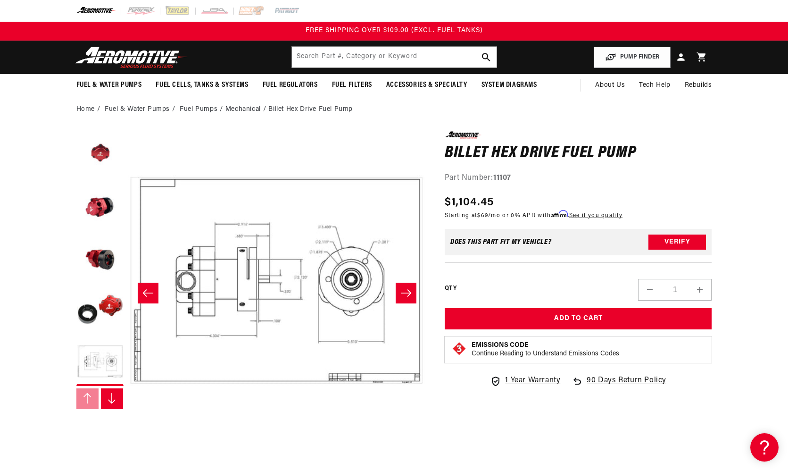
click at [413, 290] on button "Slide right" at bounding box center [406, 292] width 21 height 21
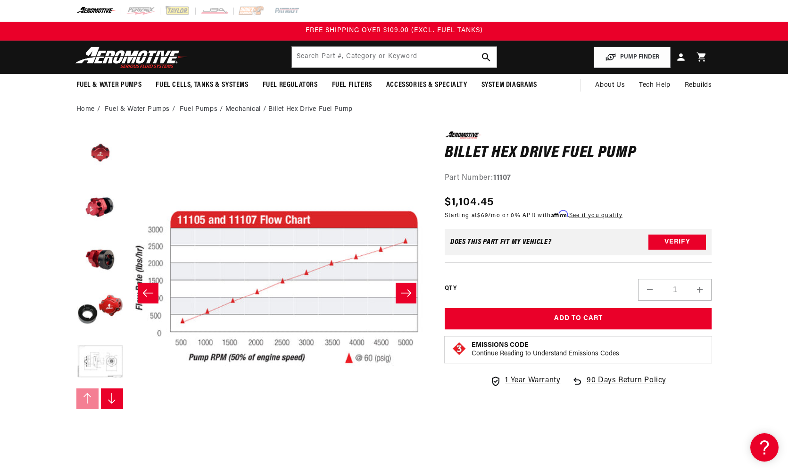
scroll to position [52, 0]
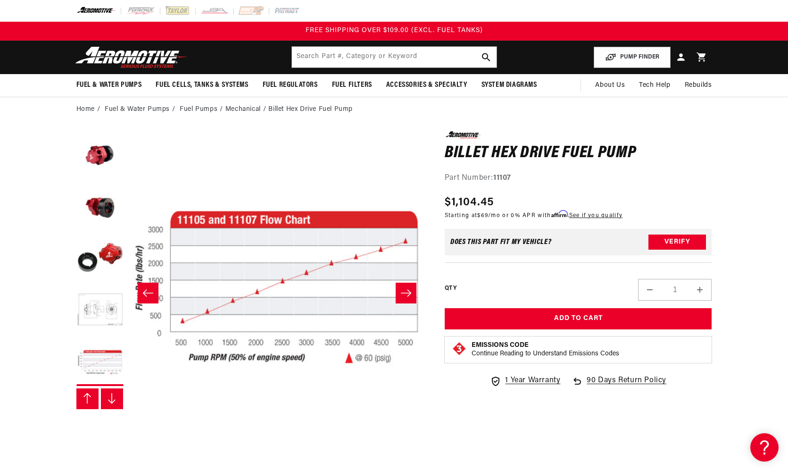
click at [410, 290] on icon "Slide right" at bounding box center [405, 292] width 11 height 9
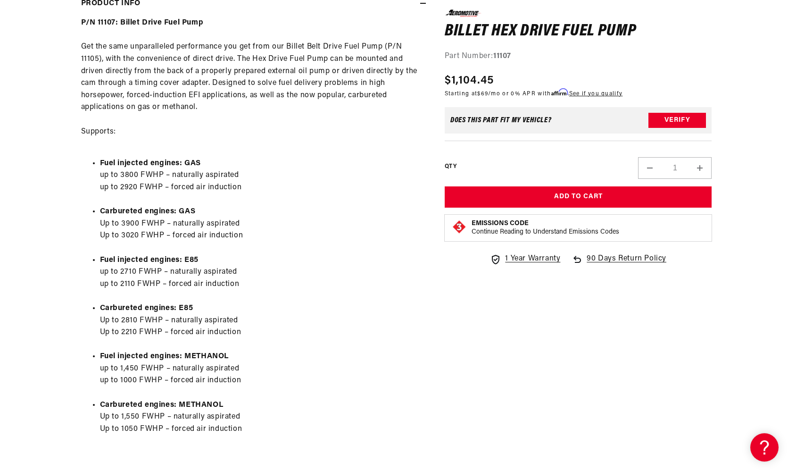
scroll to position [497, 0]
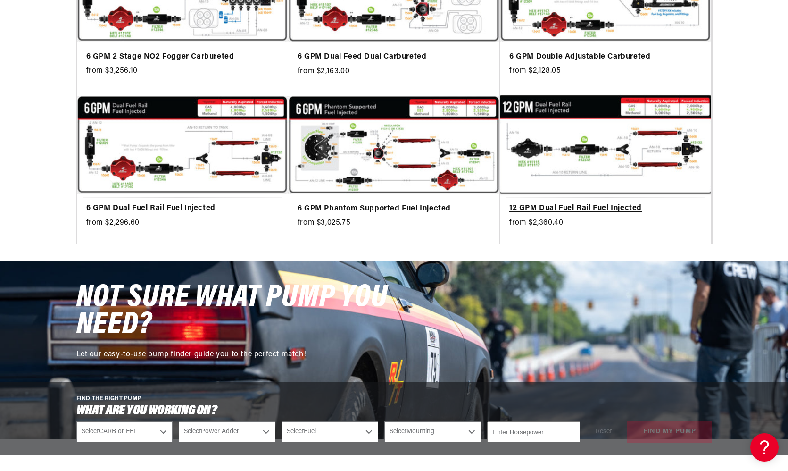
scroll to position [331, 0]
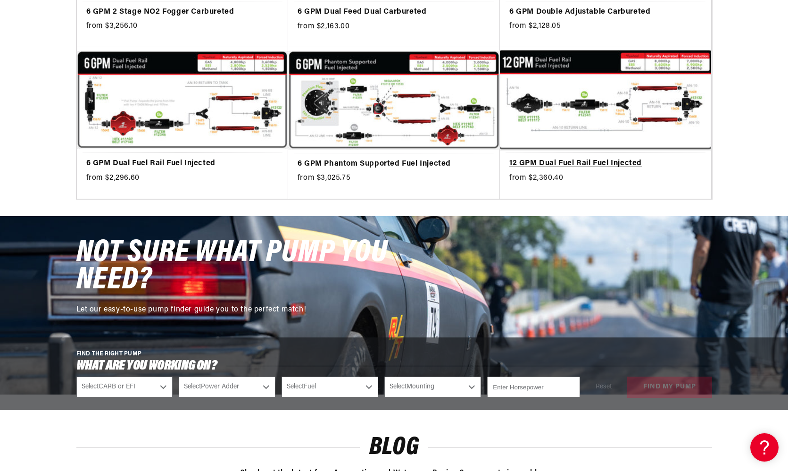
click at [554, 163] on link "12 GPM Dual Fuel Rail Fuel Injected" at bounding box center [605, 163] width 192 height 12
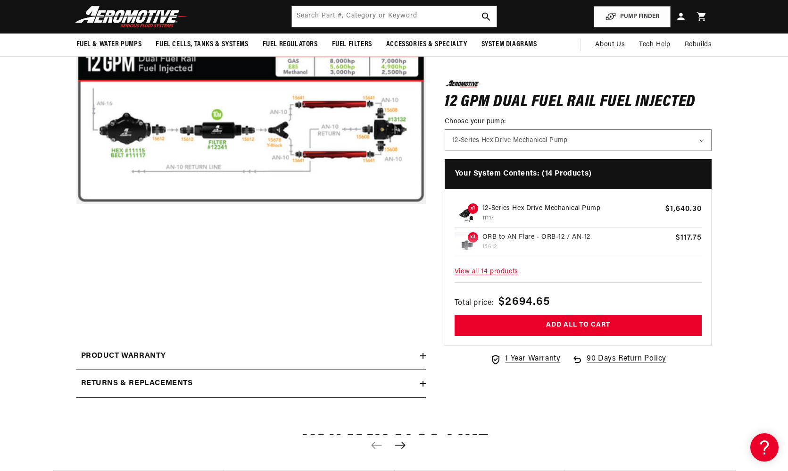
scroll to position [-3, 0]
click at [522, 207] on p "12-Series Hex Drive Mechanical Pump" at bounding box center [571, 208] width 179 height 10
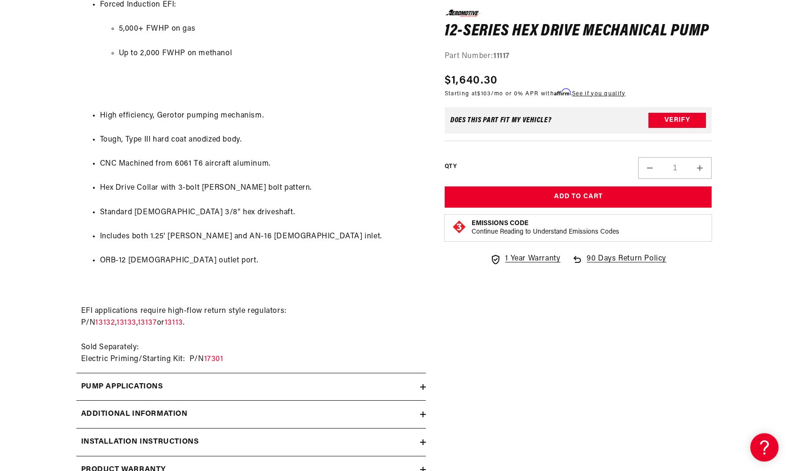
scroll to position [770, 0]
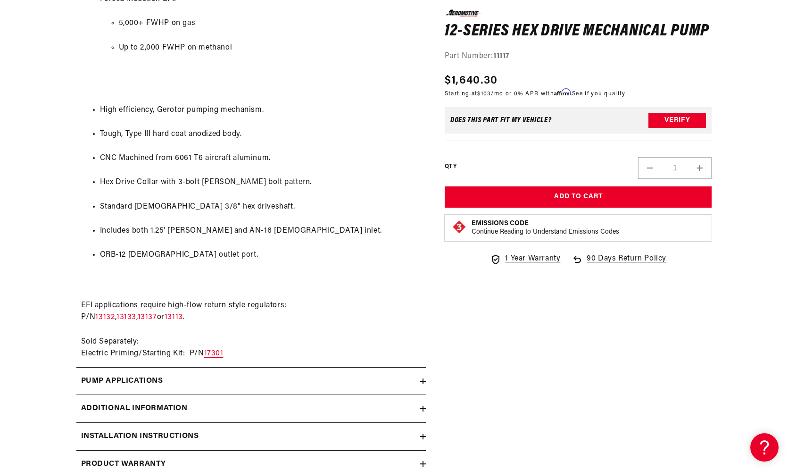
click at [212, 349] on link "17301" at bounding box center [213, 353] width 19 height 8
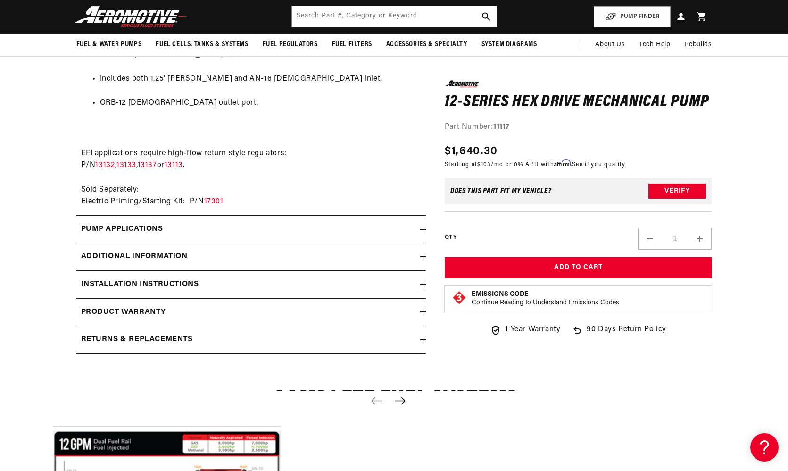
scroll to position [921, 0]
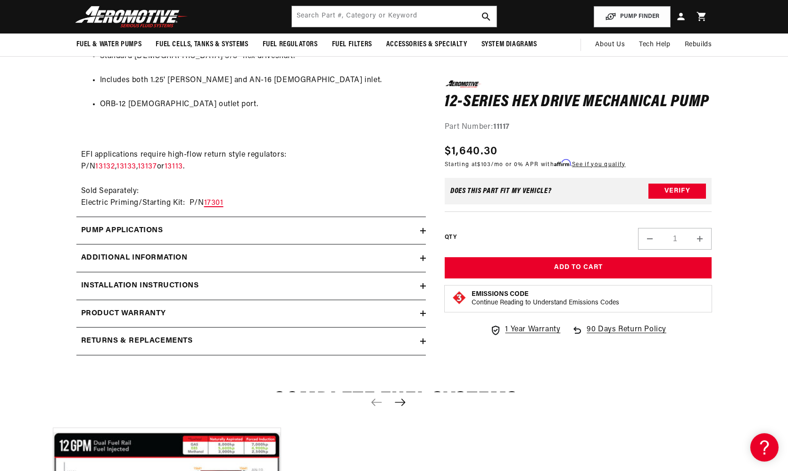
drag, startPoint x: 235, startPoint y: 181, endPoint x: 206, endPoint y: 183, distance: 29.3
copy div "Electric Priming/Starting Kit: P/N 17301"
click at [115, 163] on link "13132" at bounding box center [105, 167] width 20 height 8
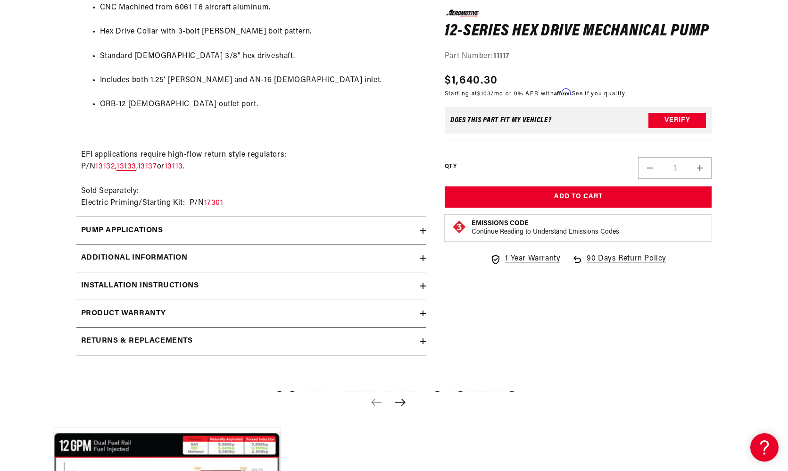
click at [135, 163] on link "13133" at bounding box center [126, 167] width 20 height 8
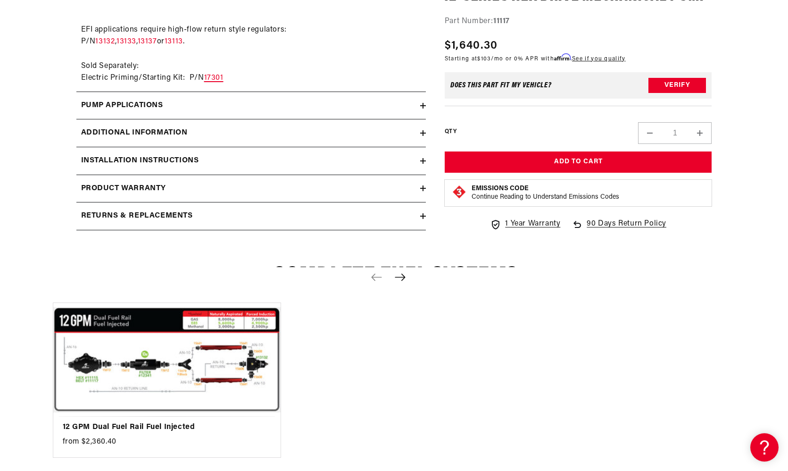
scroll to position [1059, 0]
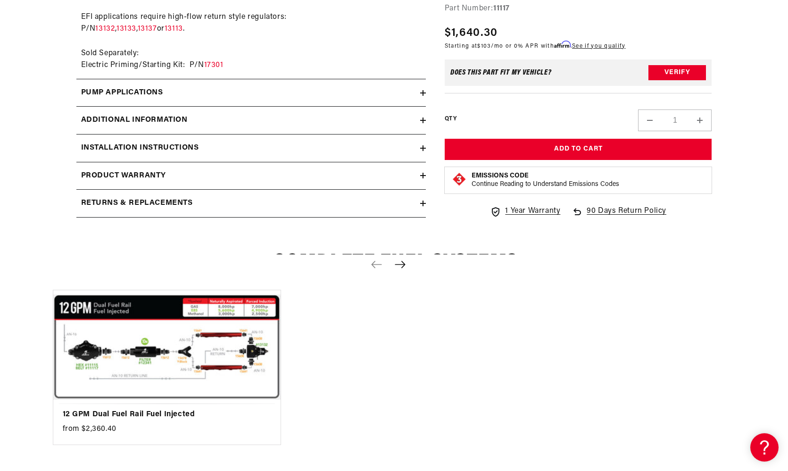
click at [131, 142] on h2 "Installation Instructions" at bounding box center [140, 148] width 118 height 12
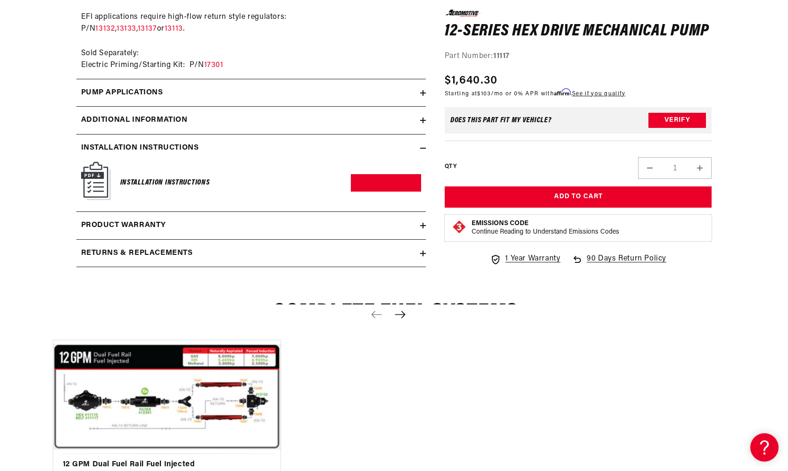
click at [128, 114] on h2 "Additional information" at bounding box center [134, 120] width 107 height 12
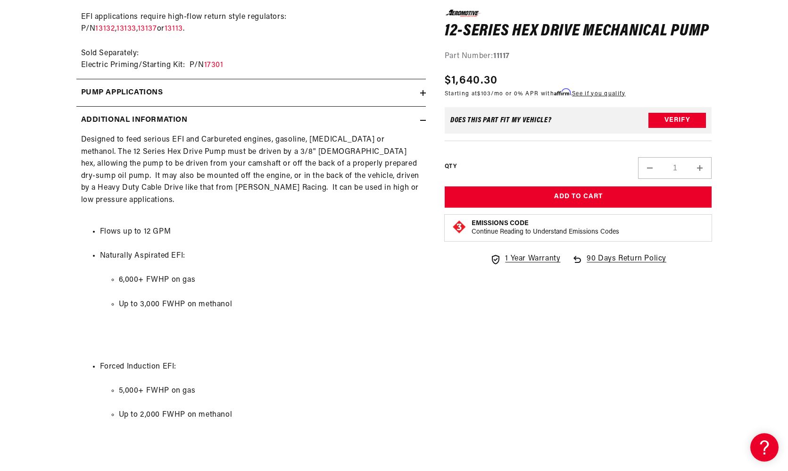
scroll to position [0, 0]
